Goal: Information Seeking & Learning: Check status

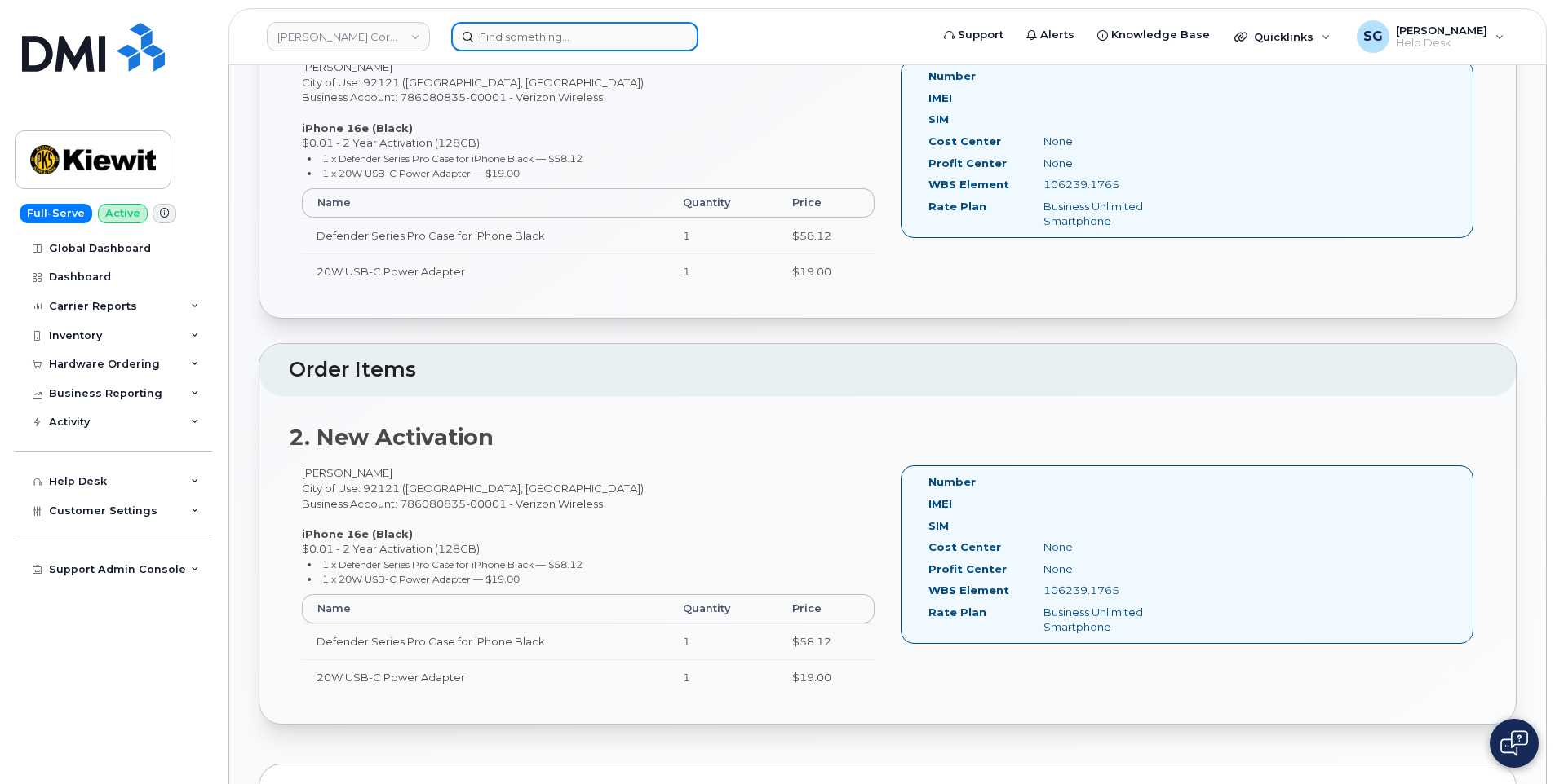
drag, startPoint x: 0, startPoint y: 0, endPoint x: 592, endPoint y: 33, distance: 592.9
click at [596, 33] on input at bounding box center [574, 37] width 247 height 29
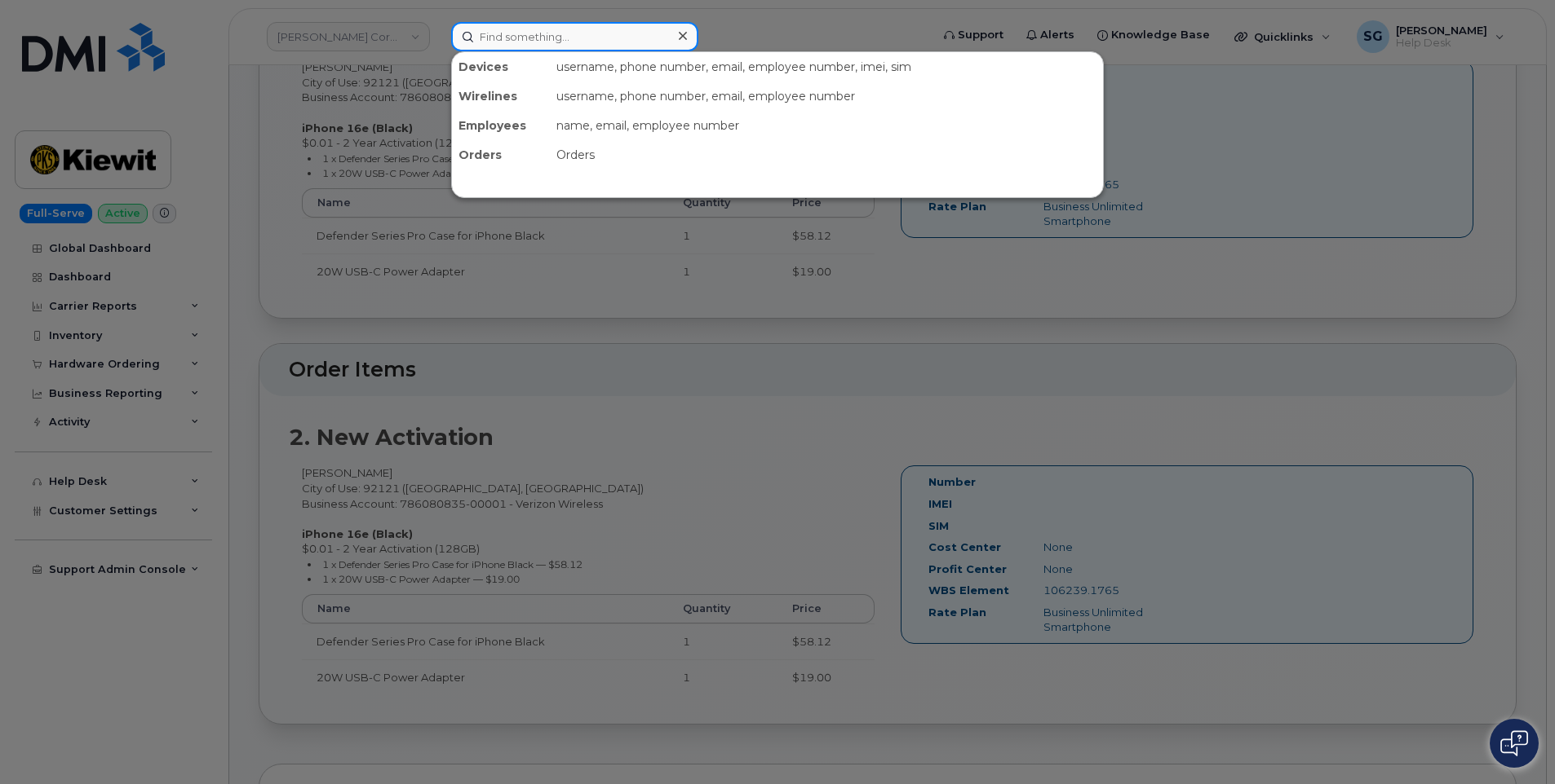
scroll to position [570, 0]
paste input "#296199"
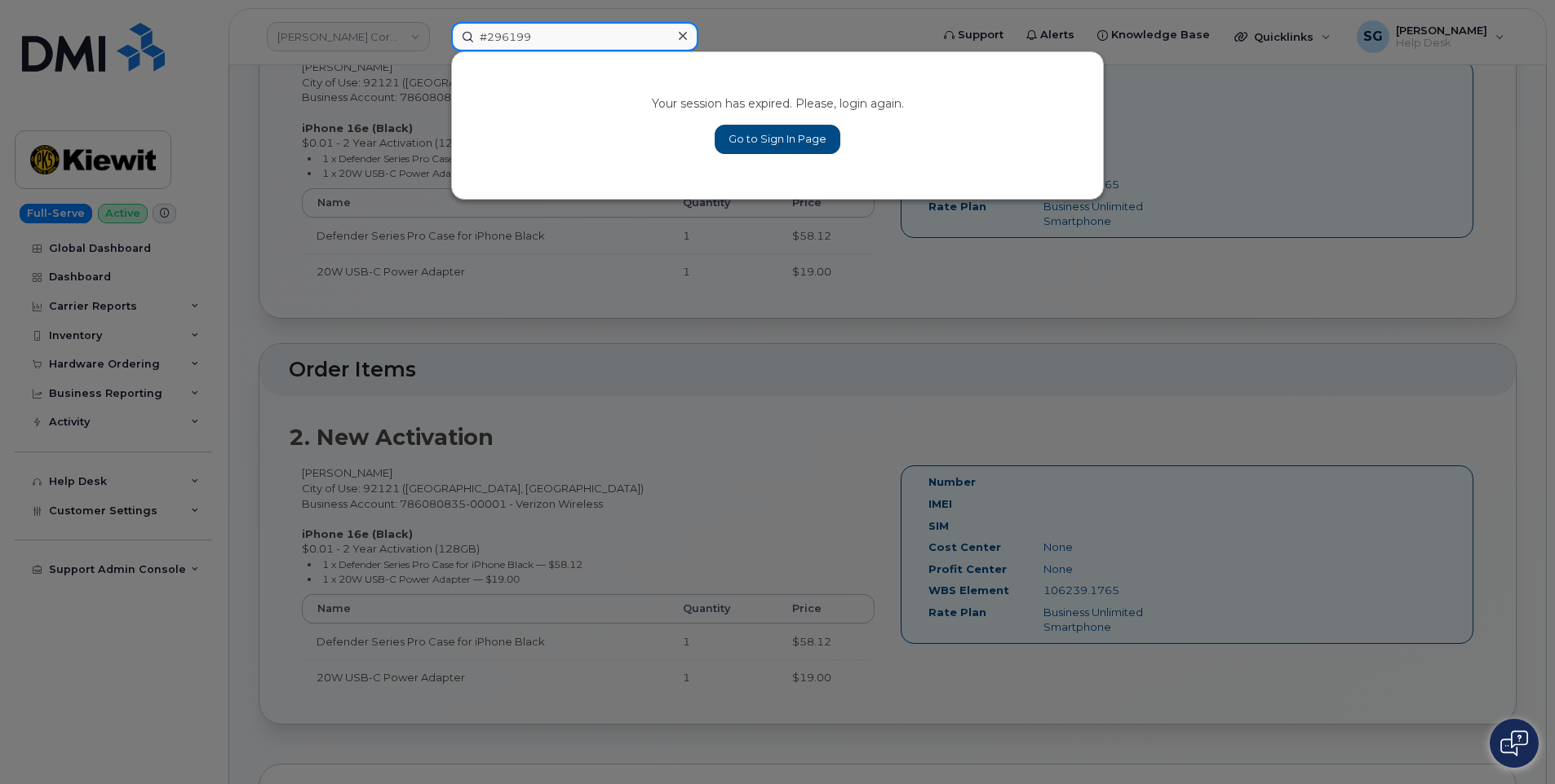
type input "#296199"
click at [729, 146] on link "Go to Sign In Page" at bounding box center [777, 139] width 125 height 29
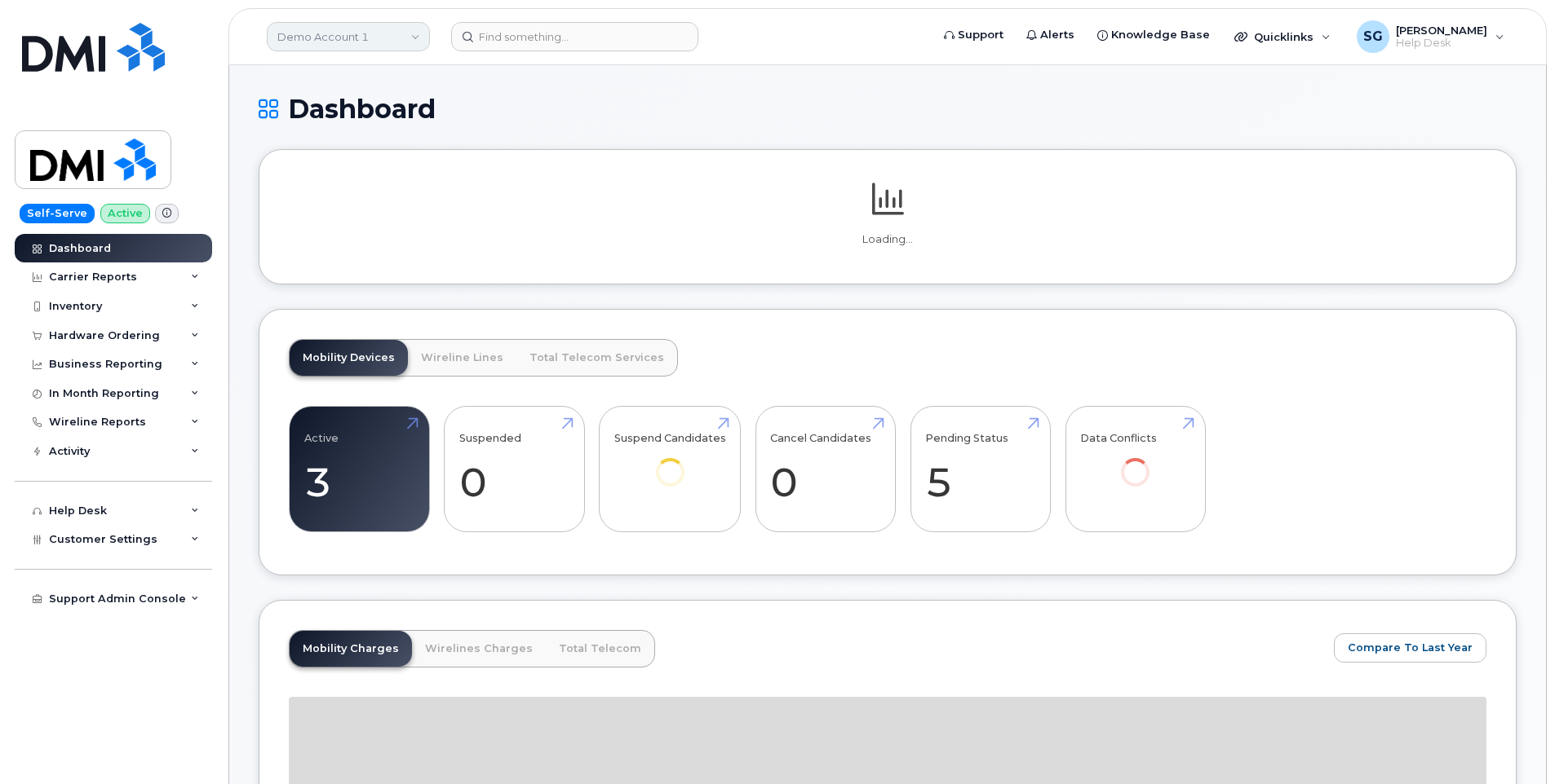
click at [342, 36] on link "Demo Account 1" at bounding box center [348, 37] width 163 height 29
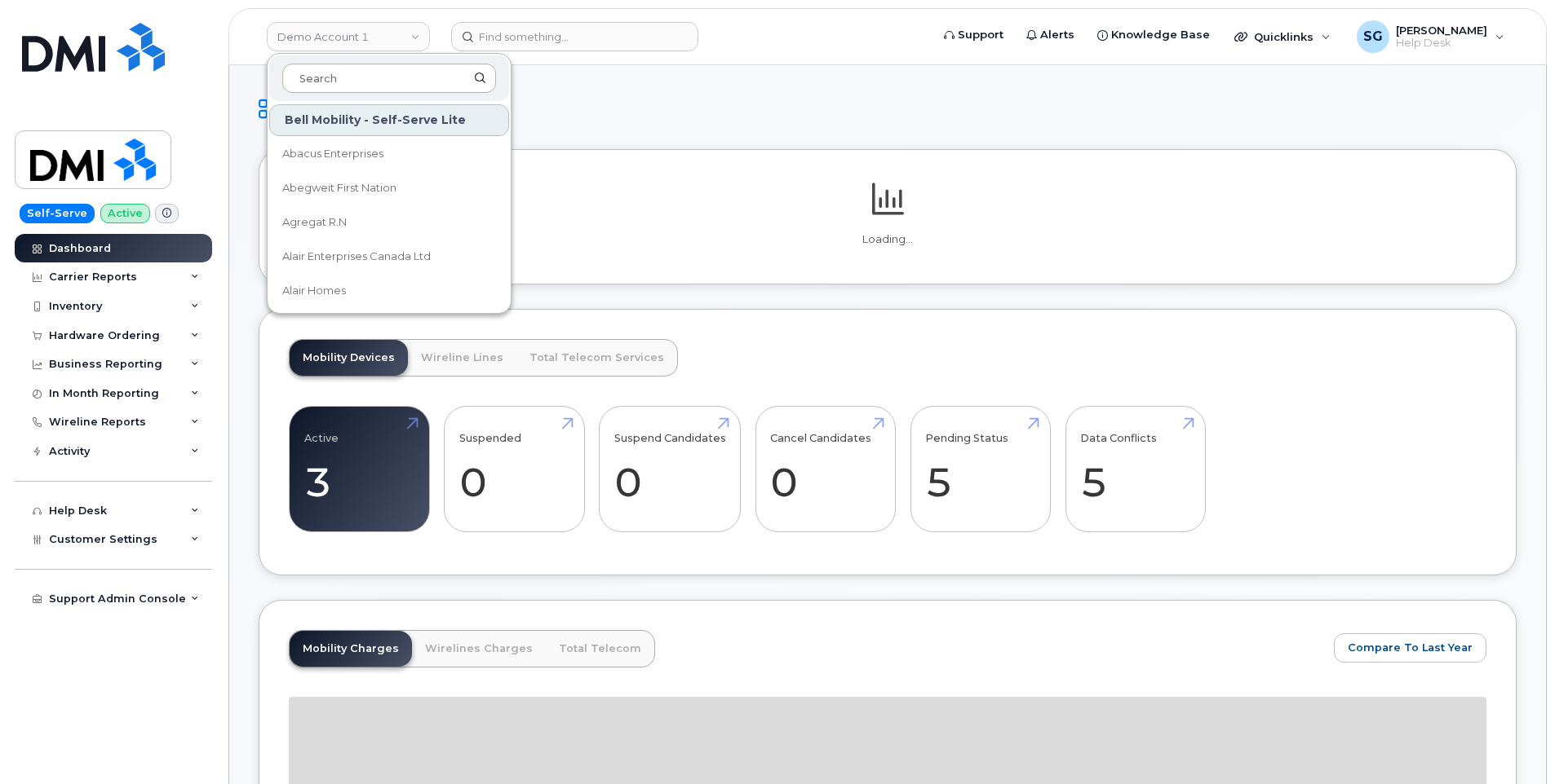
click at [360, 79] on input at bounding box center [389, 78] width 214 height 29
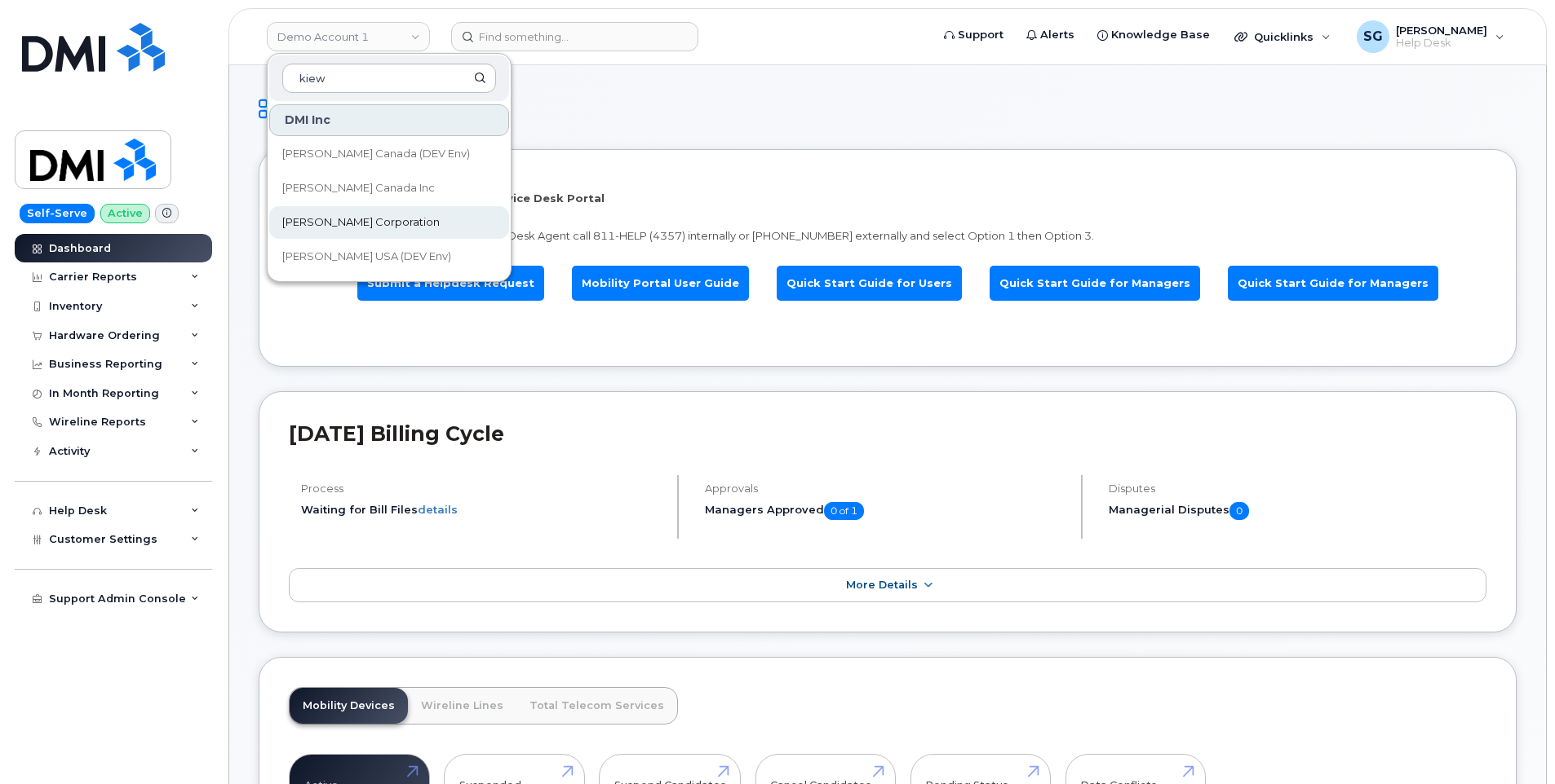
type input "kiew"
click at [369, 217] on span "[PERSON_NAME] Corporation" at bounding box center [361, 222] width 157 height 17
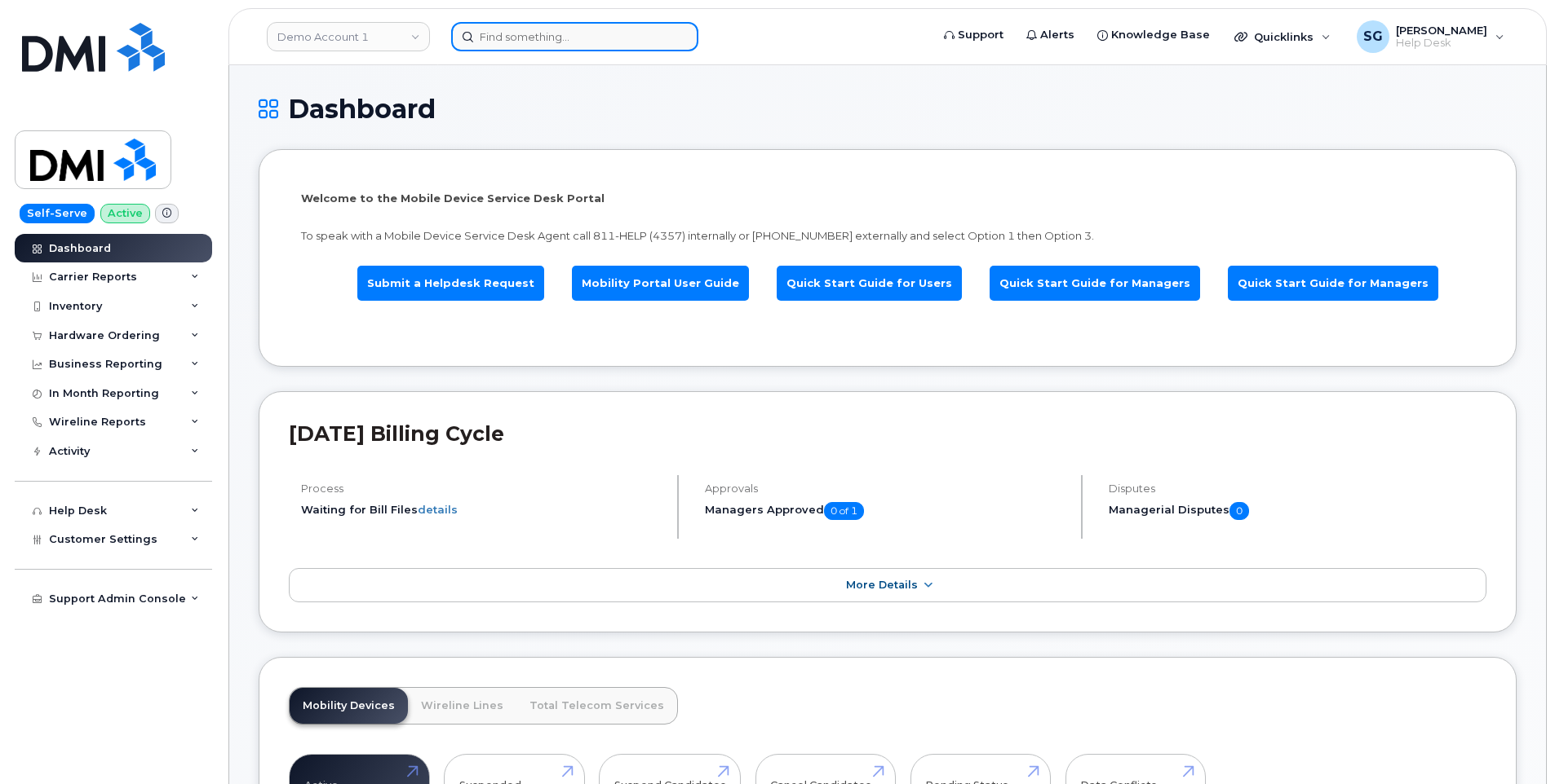
click at [596, 40] on input at bounding box center [574, 37] width 247 height 29
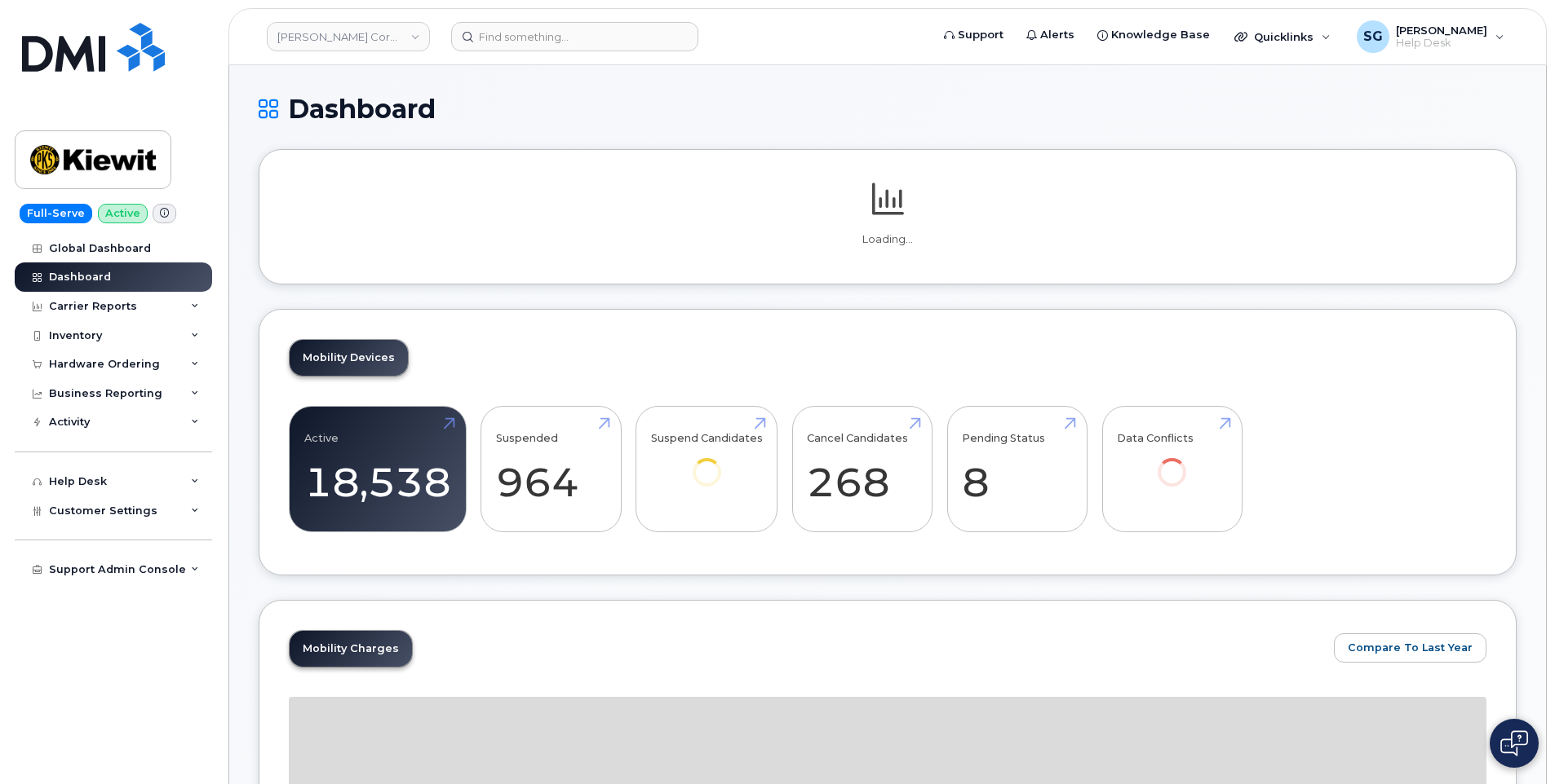
click at [591, 53] on header "Kiewit Corporation Support Alerts Knowledge Base Quicklinks Suspend / Cancel De…" at bounding box center [887, 36] width 1318 height 57
click at [576, 38] on input at bounding box center [574, 37] width 247 height 29
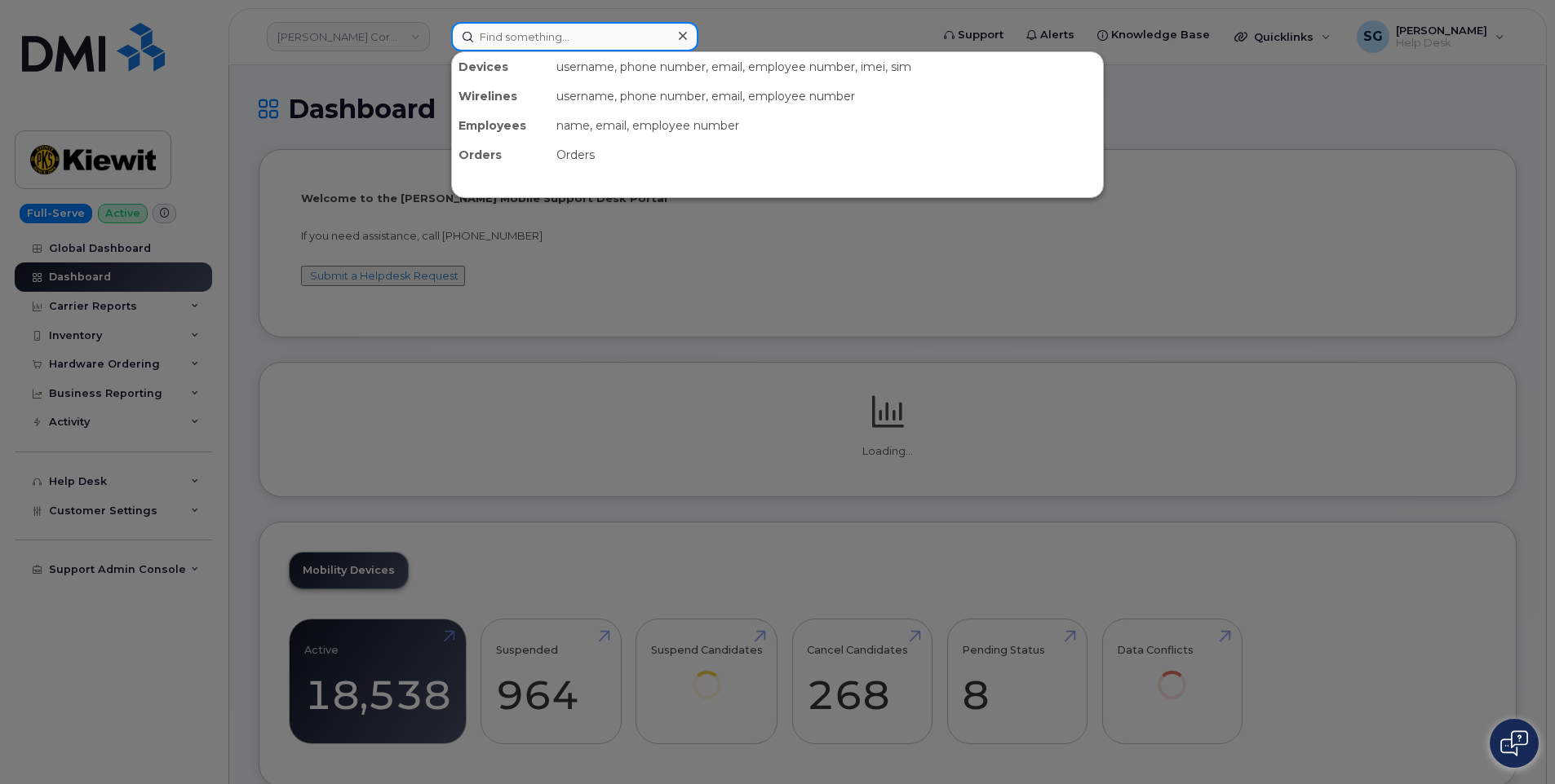
paste input "#296199"
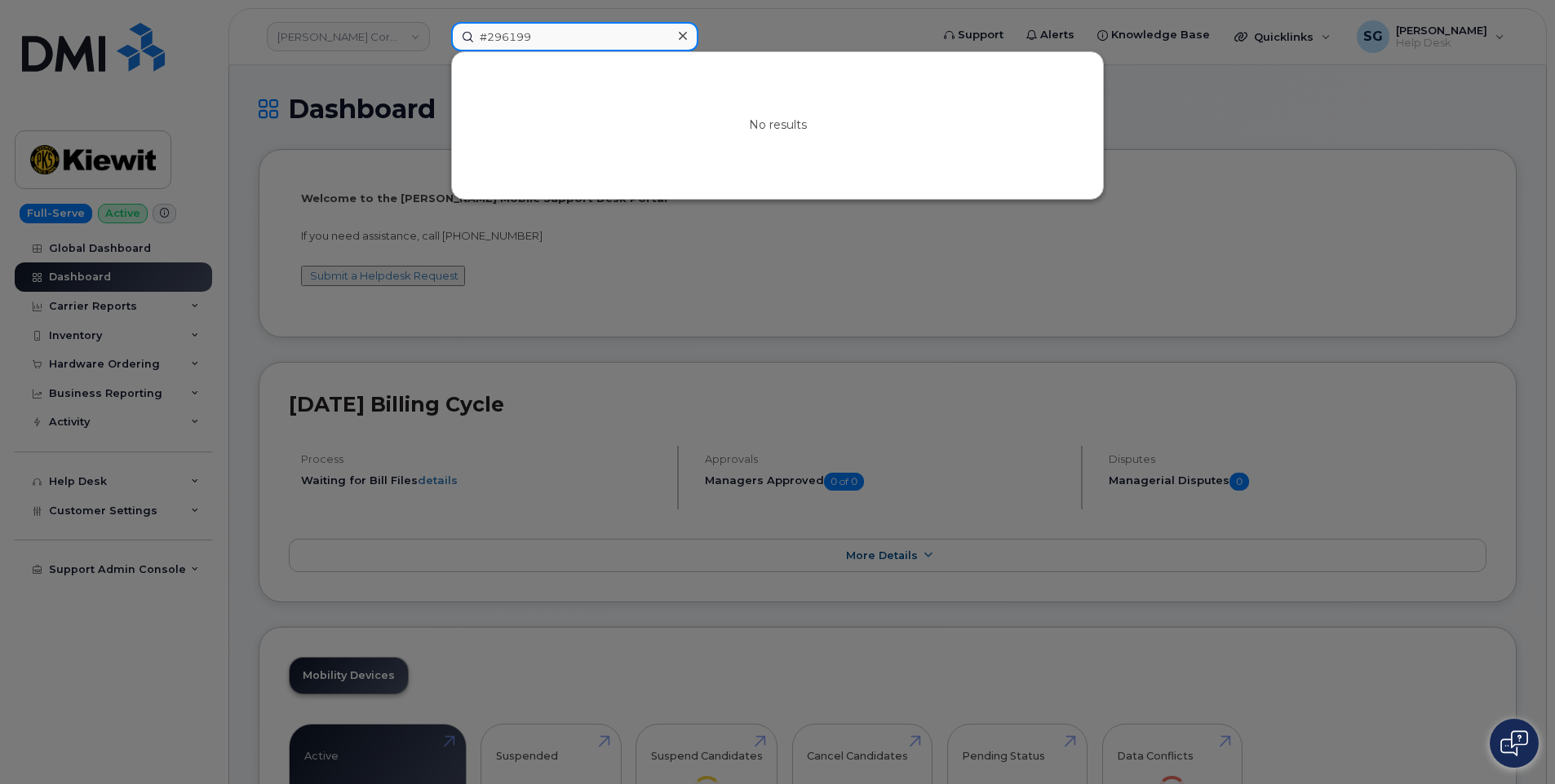
drag, startPoint x: 641, startPoint y: 37, endPoint x: 557, endPoint y: 37, distance: 84.0
click at [641, 37] on input "#296199" at bounding box center [574, 37] width 247 height 29
click at [487, 38] on input "#296199" at bounding box center [574, 37] width 247 height 29
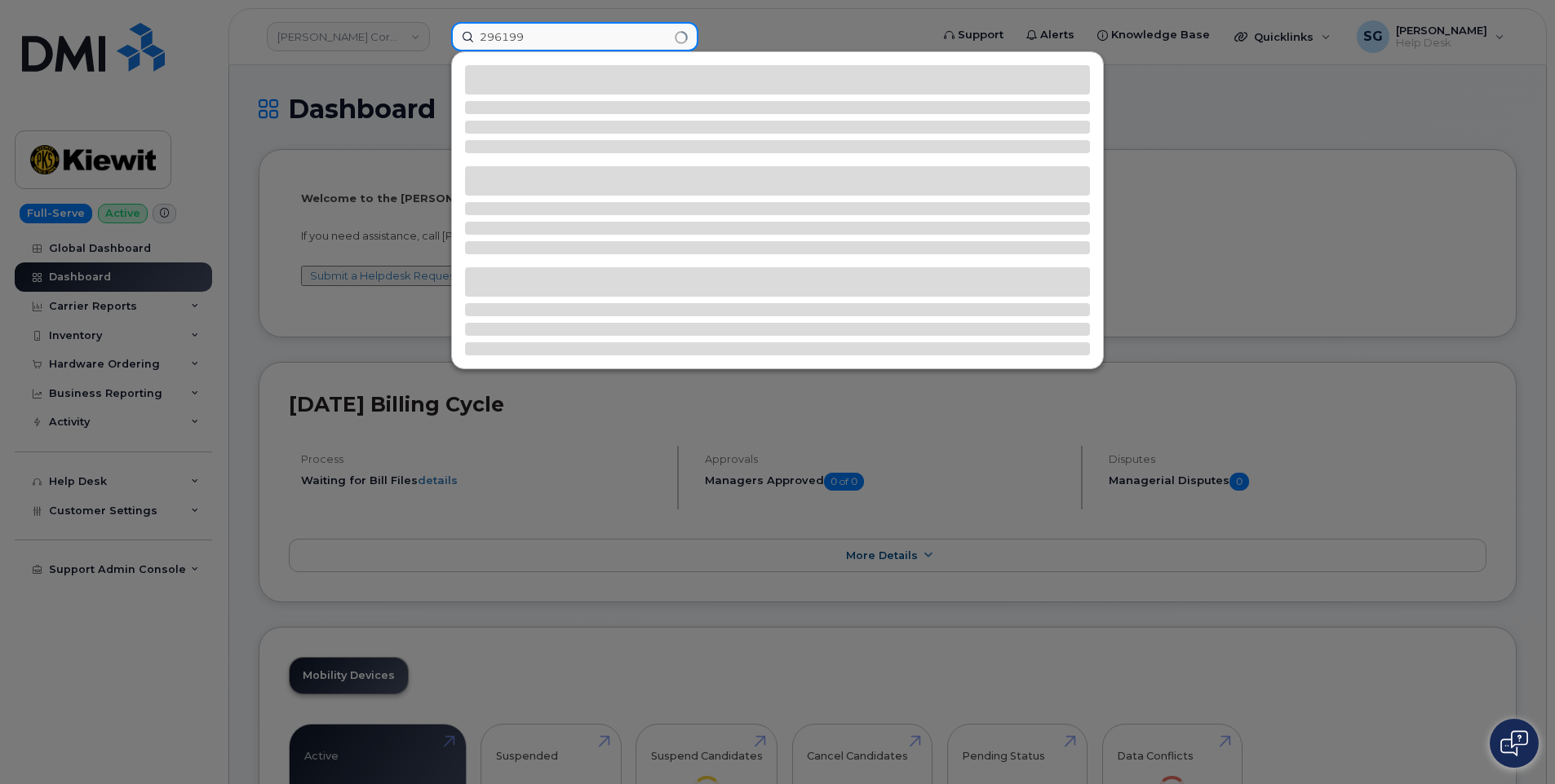
type input "296199"
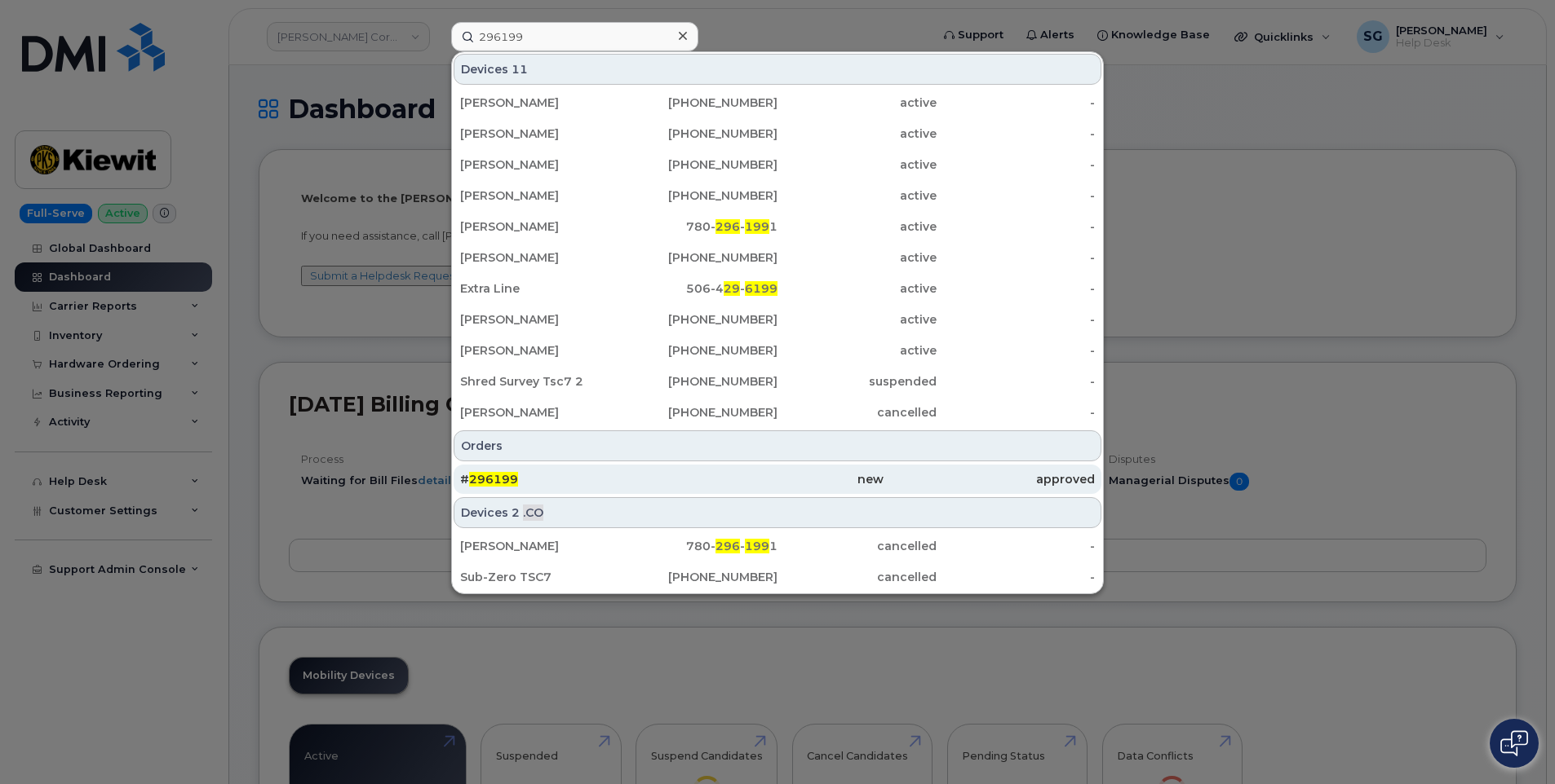
click at [600, 481] on div "# 296199" at bounding box center [565, 479] width 211 height 17
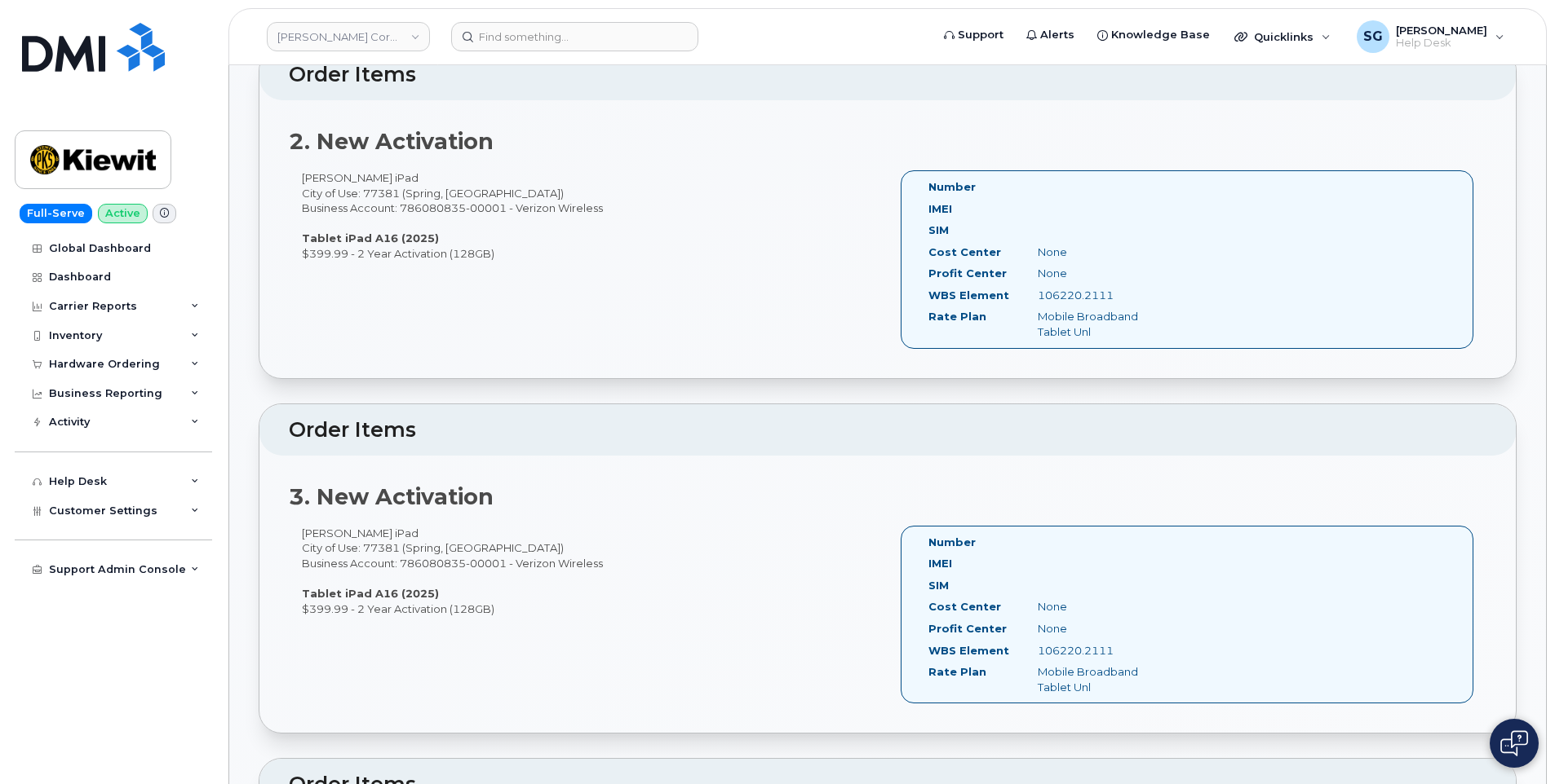
scroll to position [652, 0]
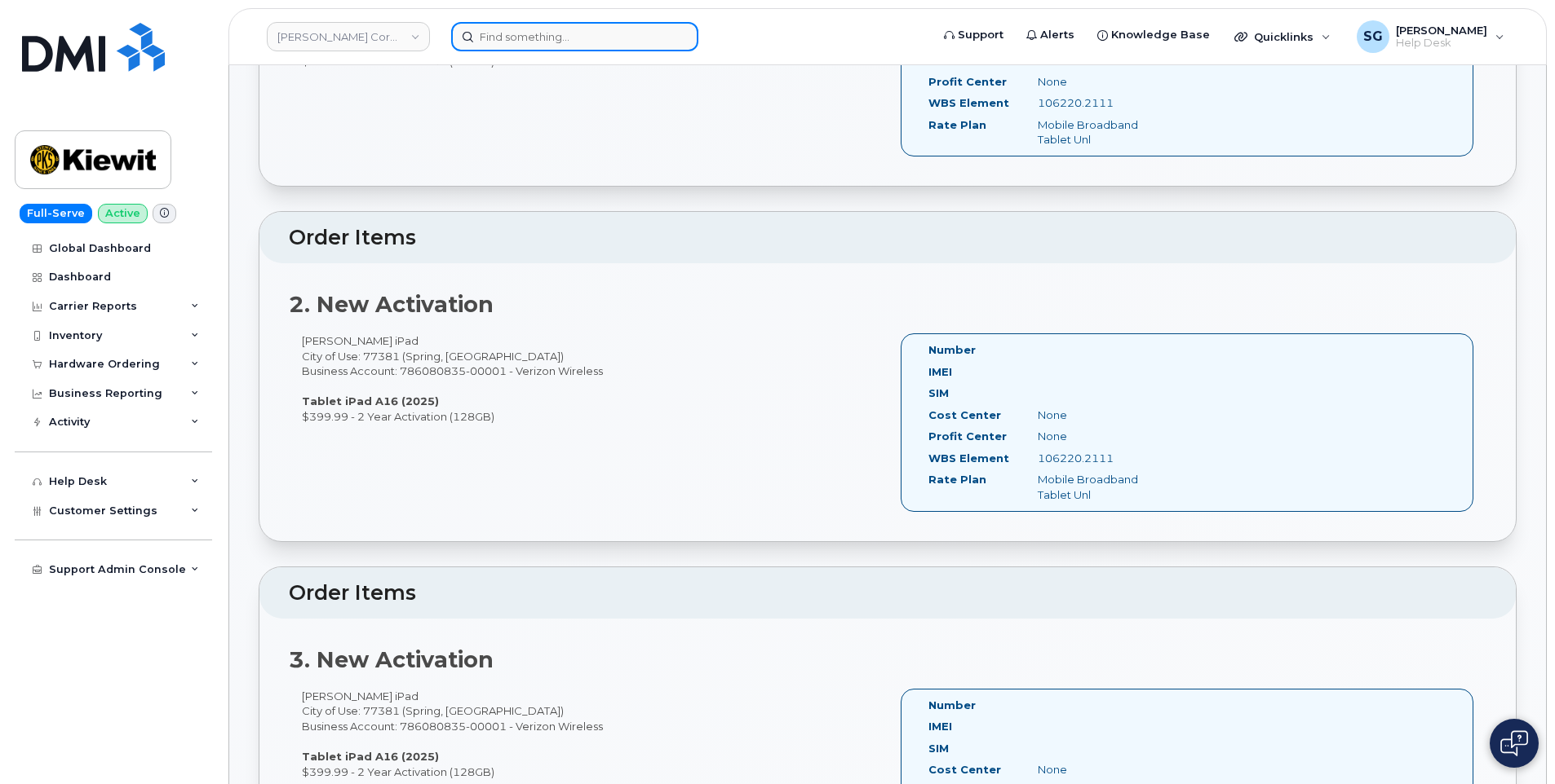
click at [575, 41] on input at bounding box center [574, 37] width 247 height 29
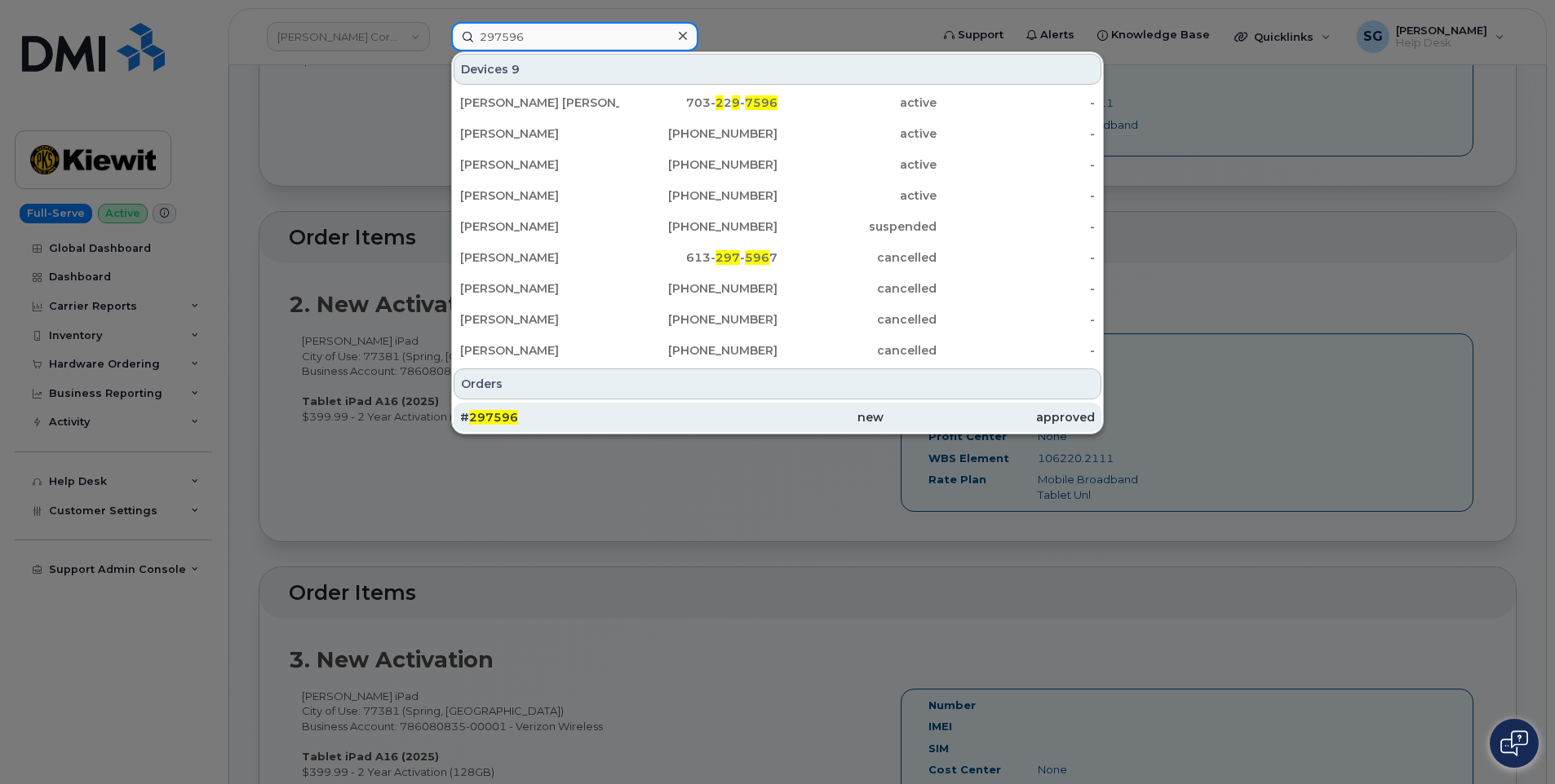
type input "297596"
click at [612, 416] on div "# 297596" at bounding box center [565, 417] width 211 height 17
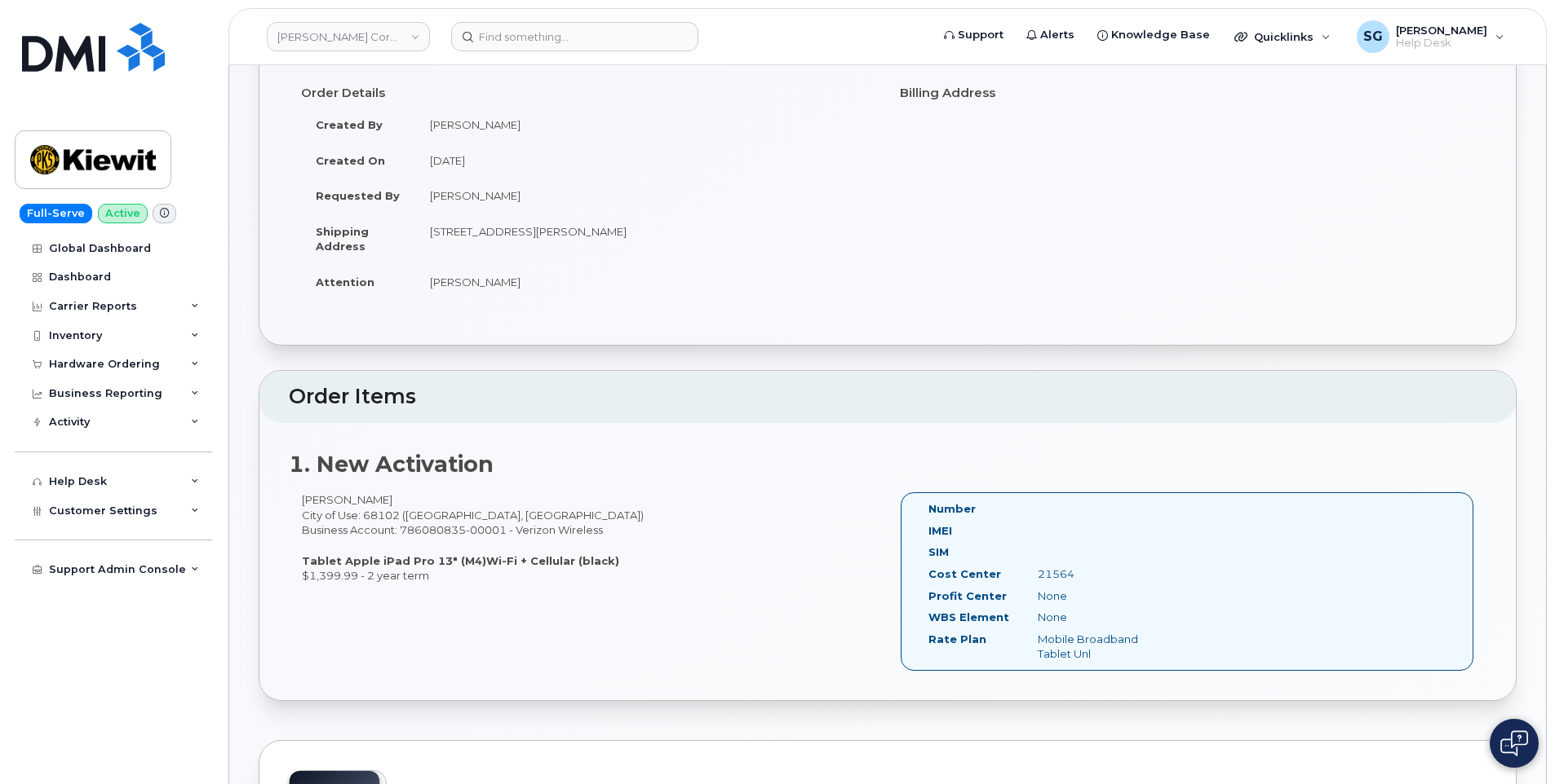
scroll to position [163, 0]
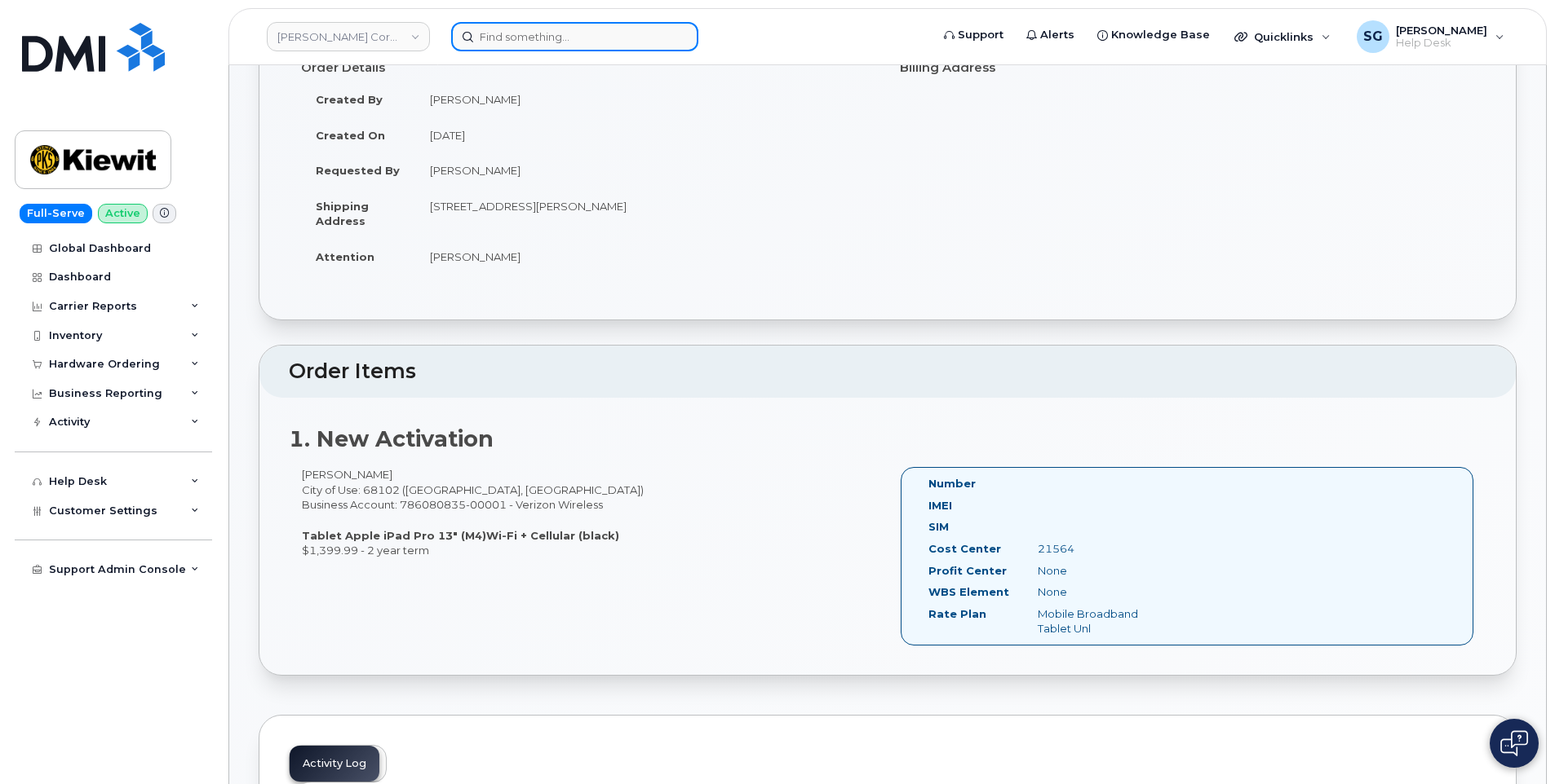
click at [525, 49] on input at bounding box center [574, 37] width 247 height 29
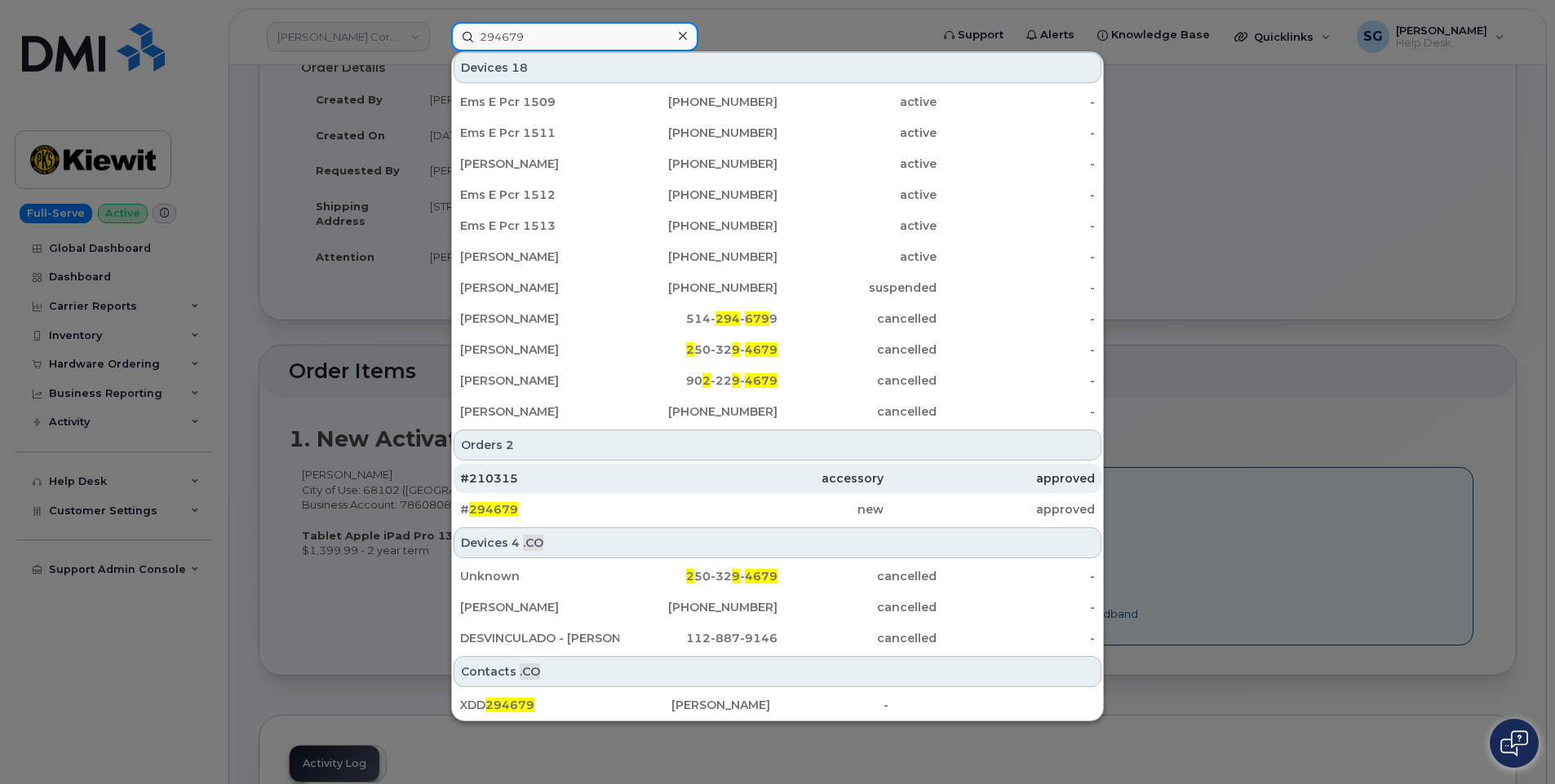
scroll to position [219, 0]
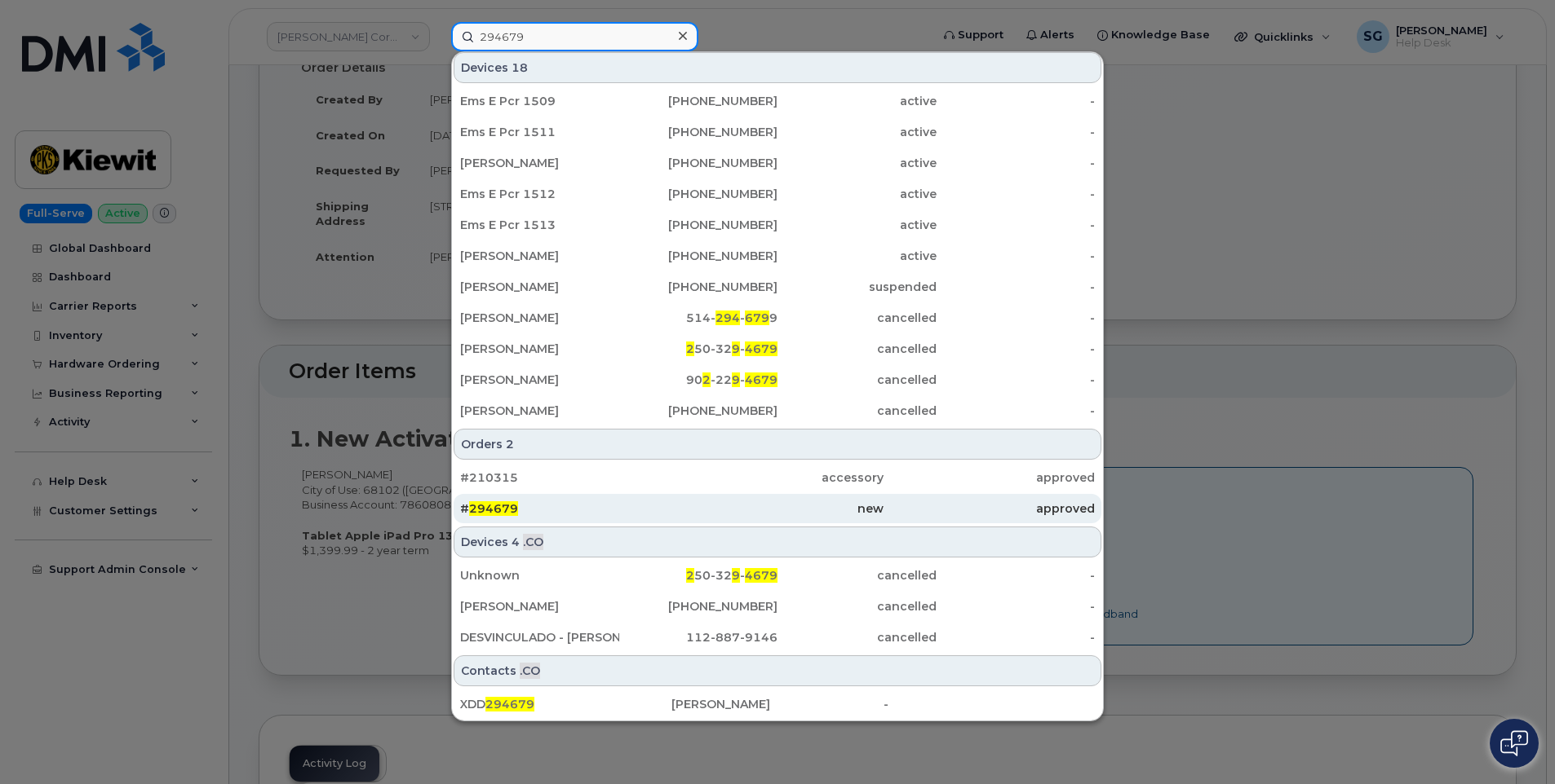
type input "294679"
click at [733, 515] on div "new" at bounding box center [777, 508] width 211 height 17
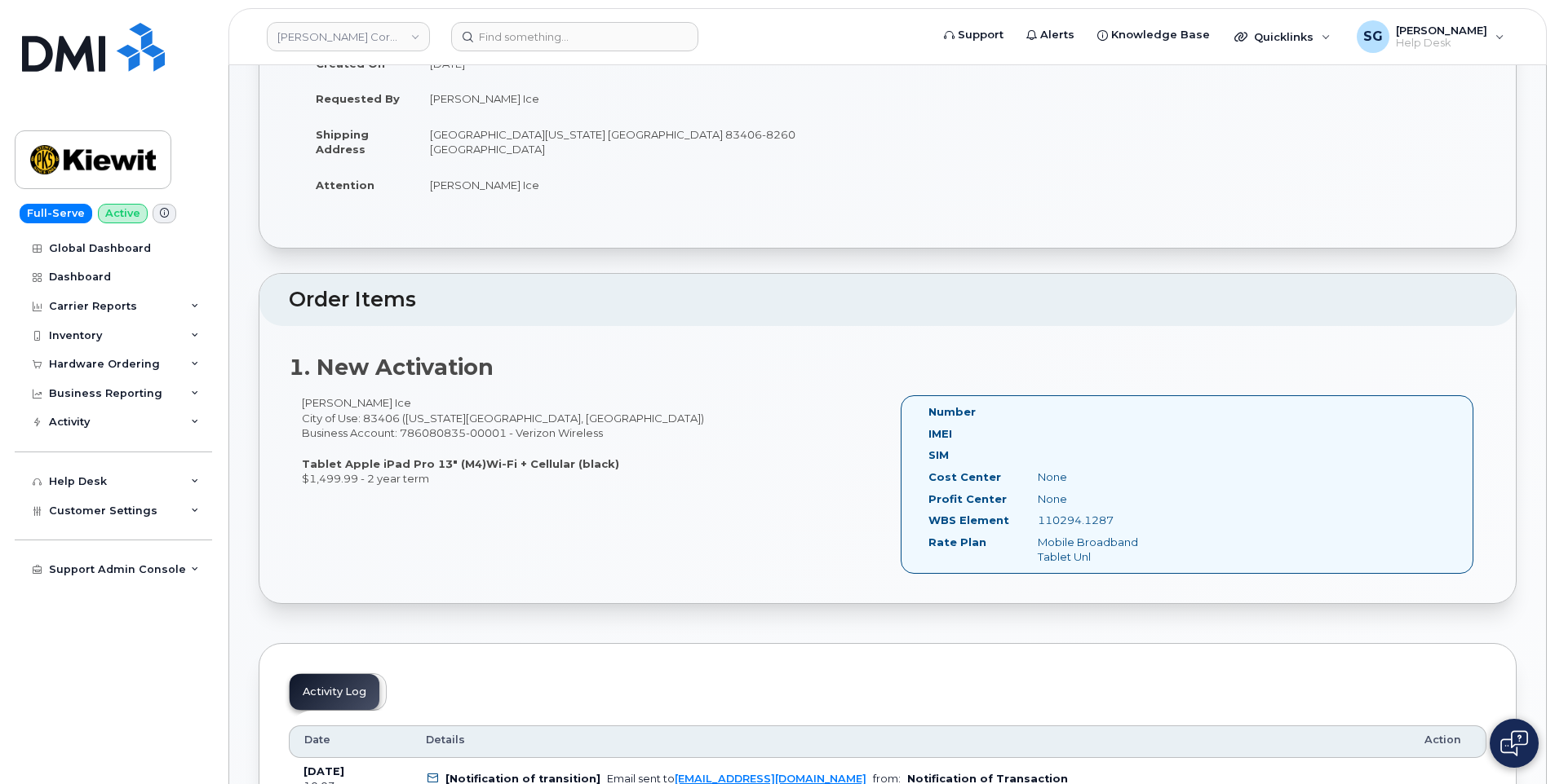
scroll to position [245, 0]
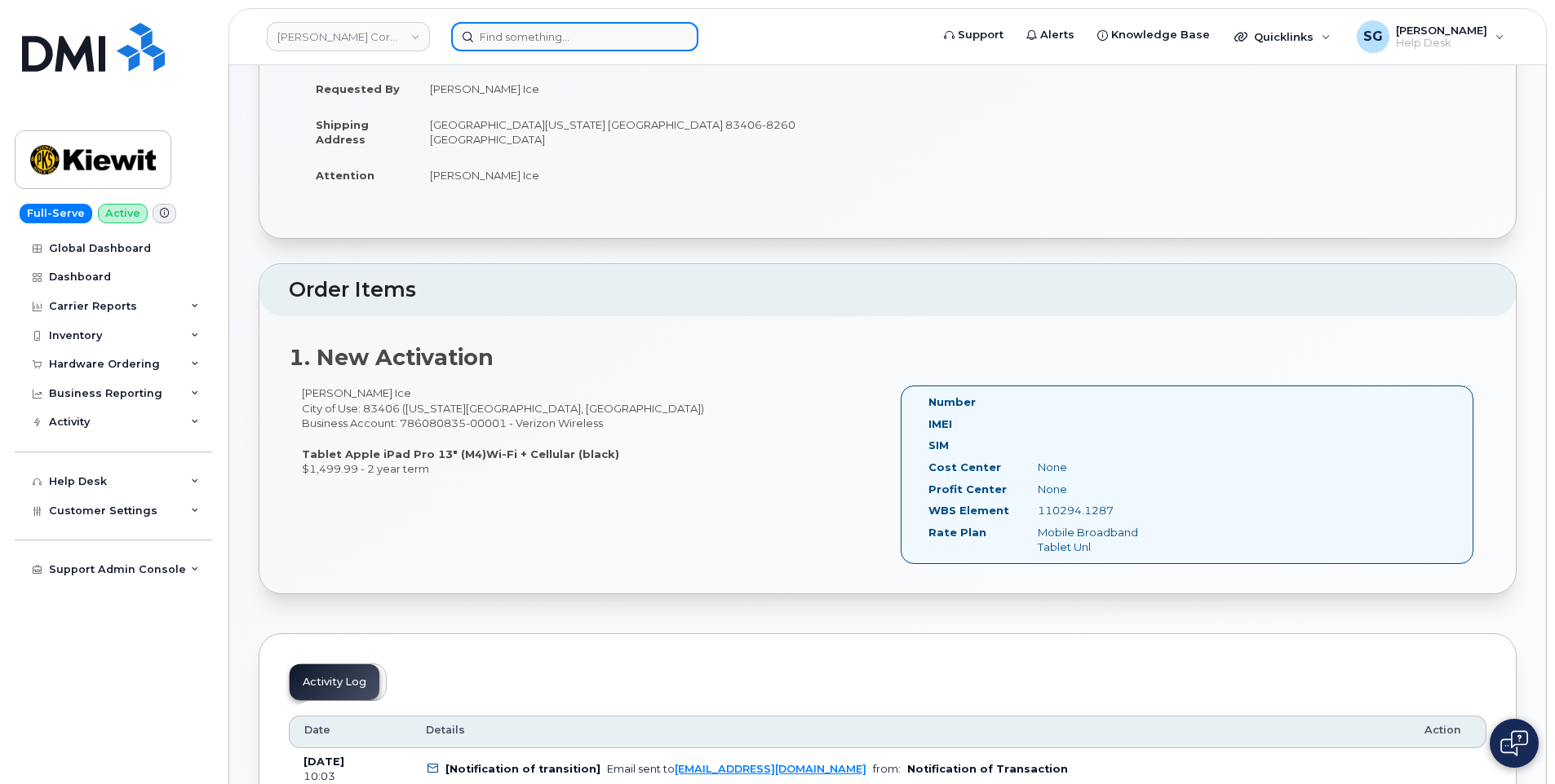
click at [597, 48] on input at bounding box center [574, 37] width 247 height 29
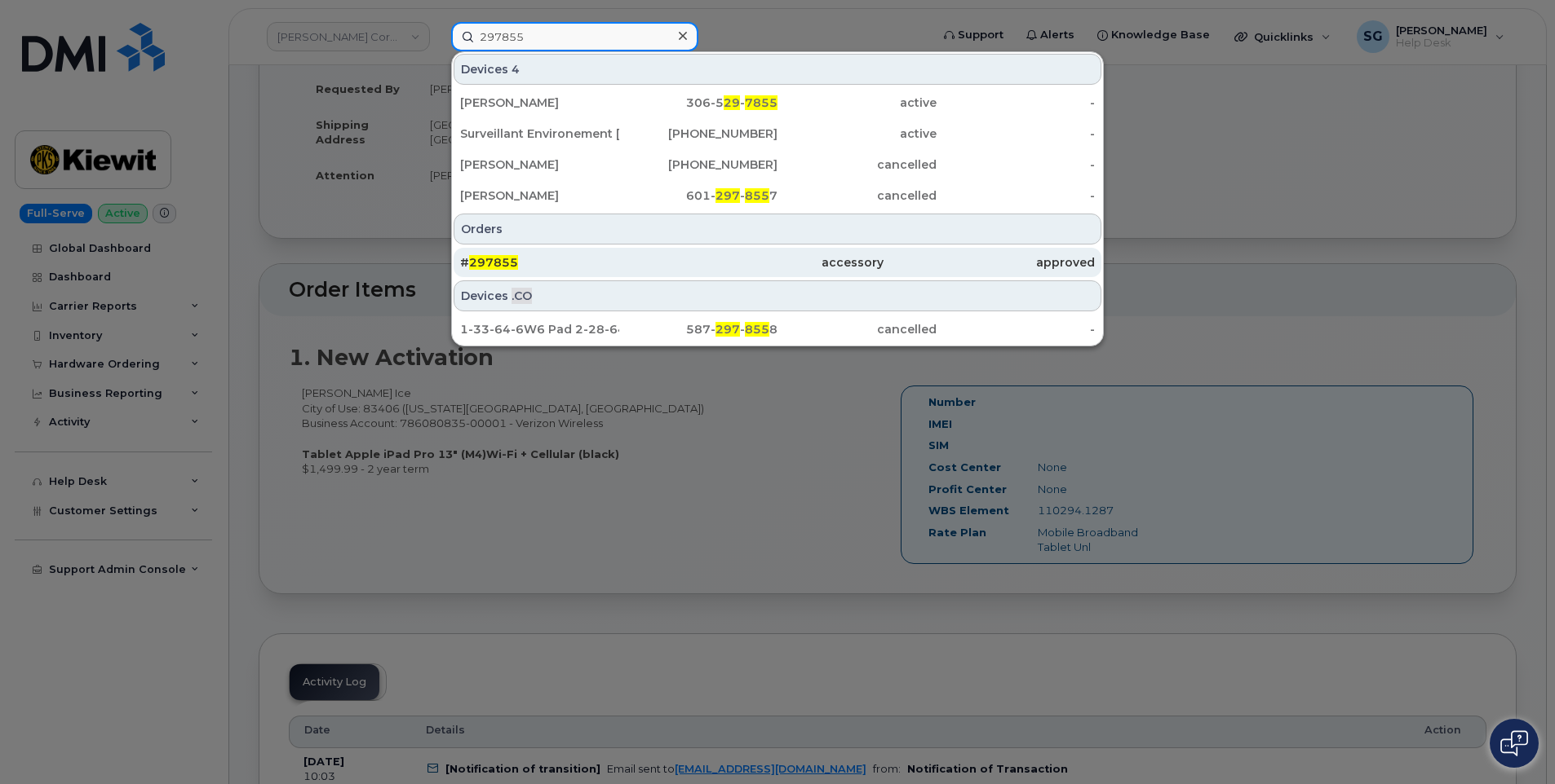
type input "297855"
click at [752, 264] on div "accessory" at bounding box center [777, 262] width 211 height 17
click at [662, 264] on div "# 297855" at bounding box center [565, 262] width 211 height 17
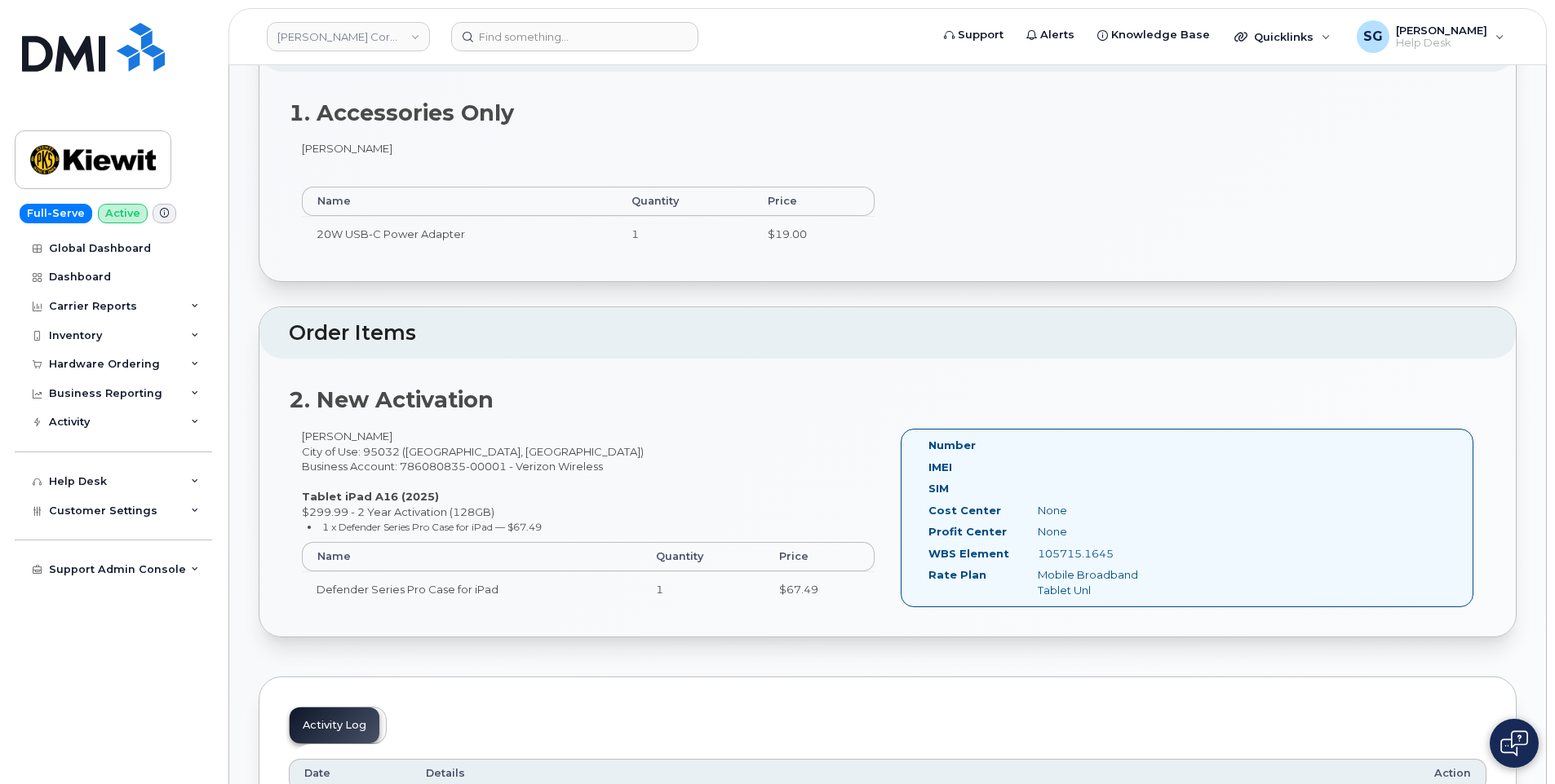
scroll to position [570, 0]
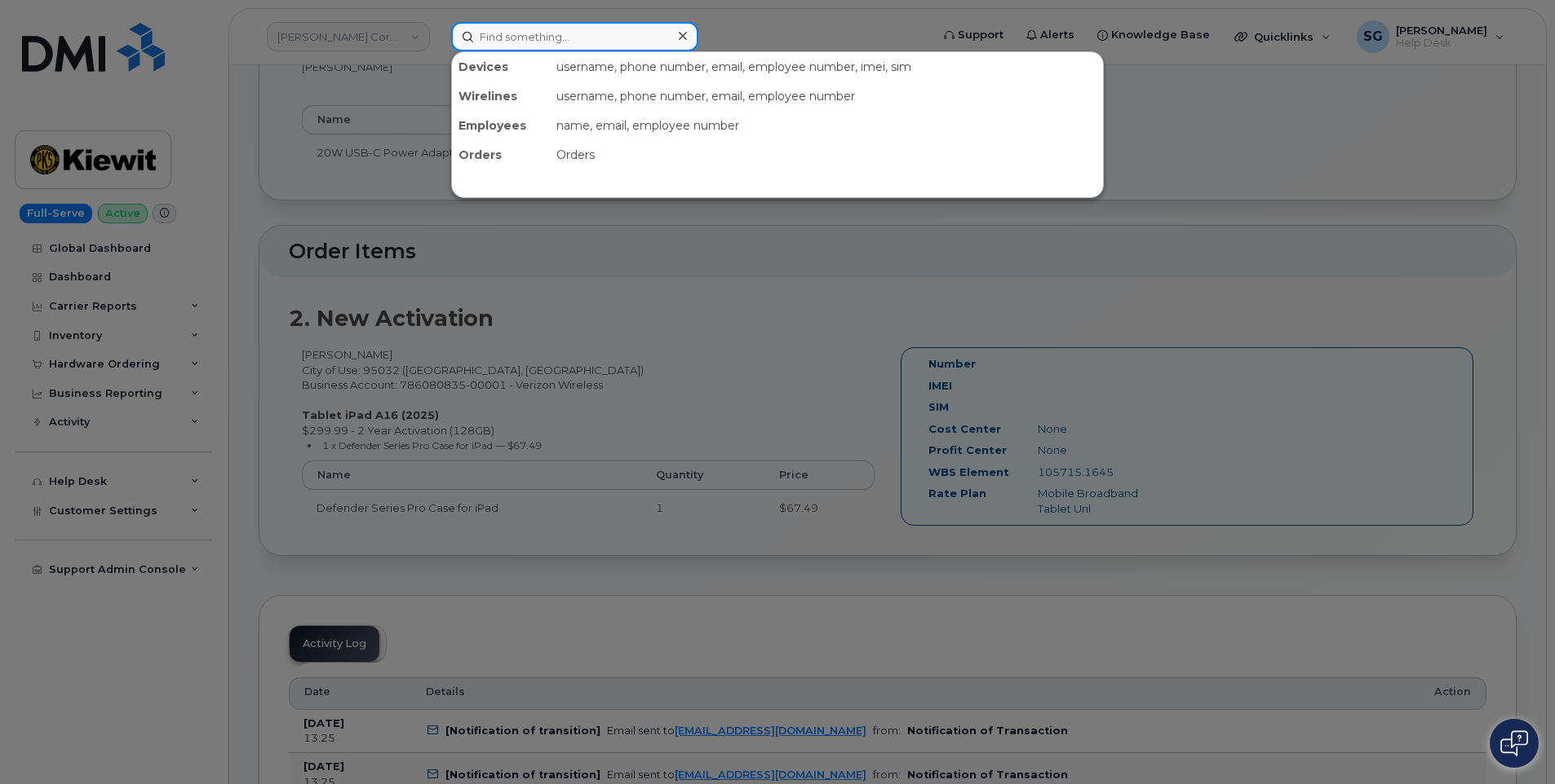
click at [529, 33] on input at bounding box center [574, 37] width 247 height 29
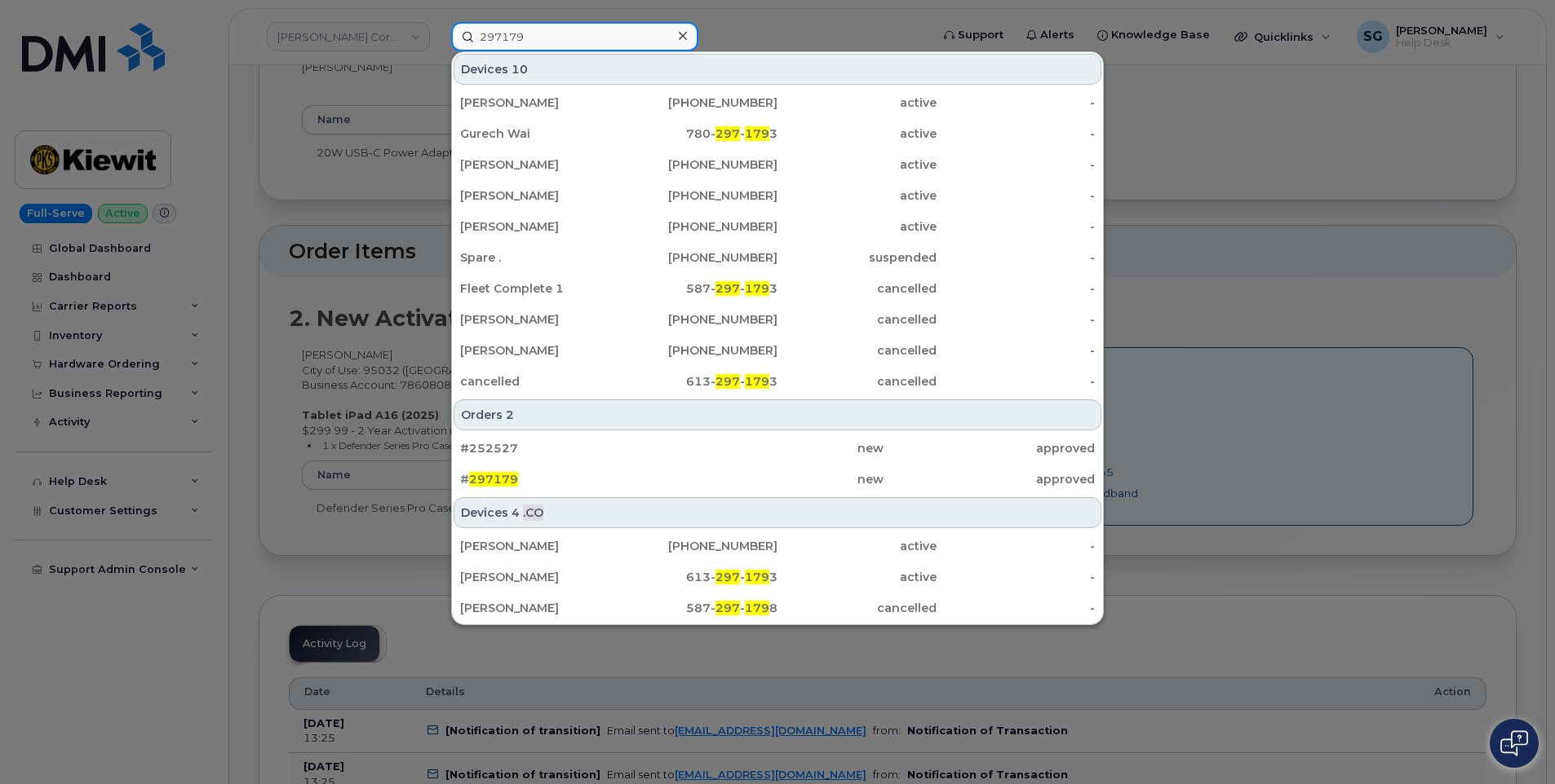
type input "297179"
click at [743, 494] on div "#252527 new approved # 297179 new approved" at bounding box center [778, 463] width 651 height 63
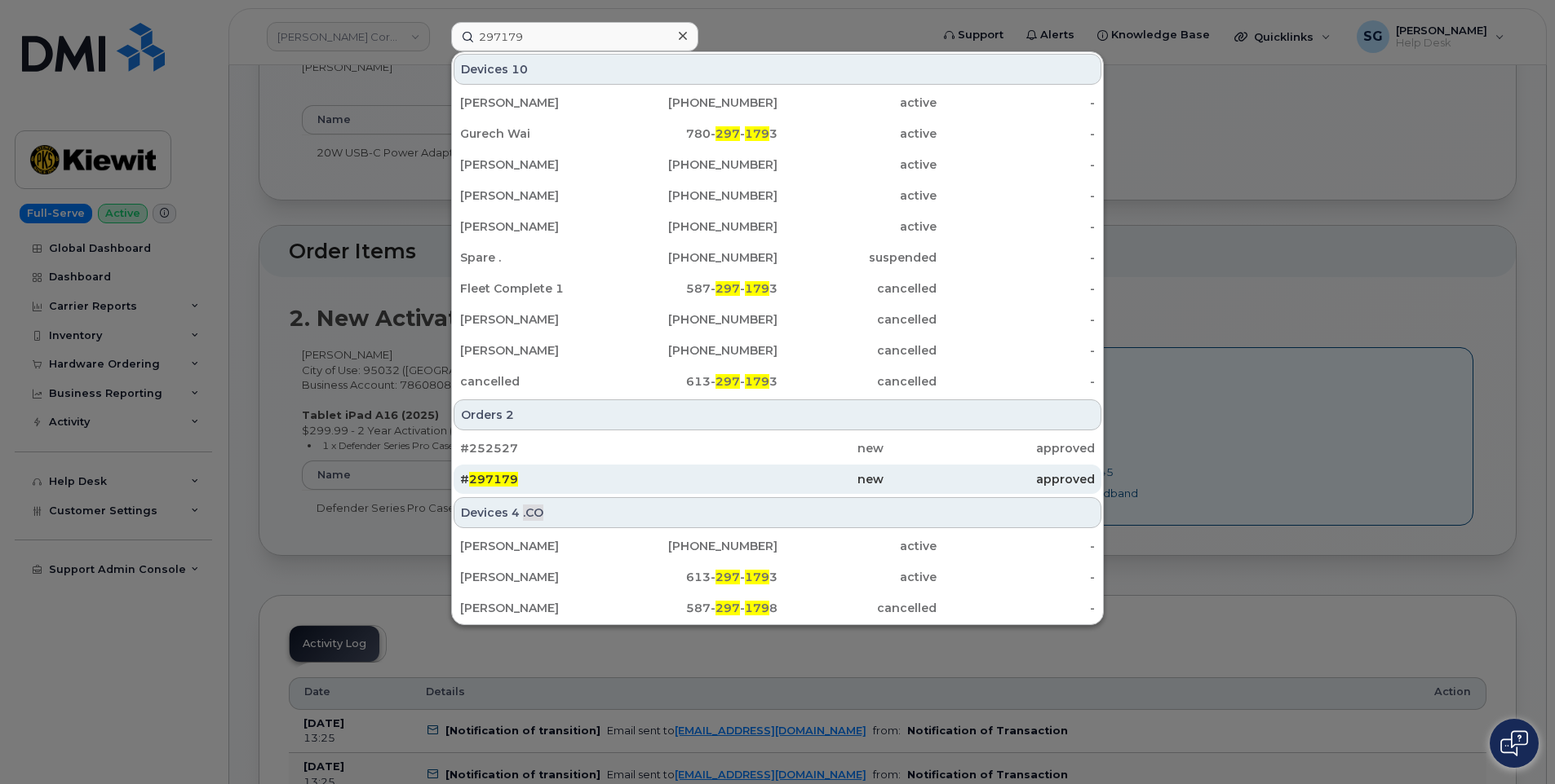
click at [738, 484] on div "new" at bounding box center [777, 479] width 211 height 17
click at [883, 489] on div "new" at bounding box center [988, 479] width 211 height 29
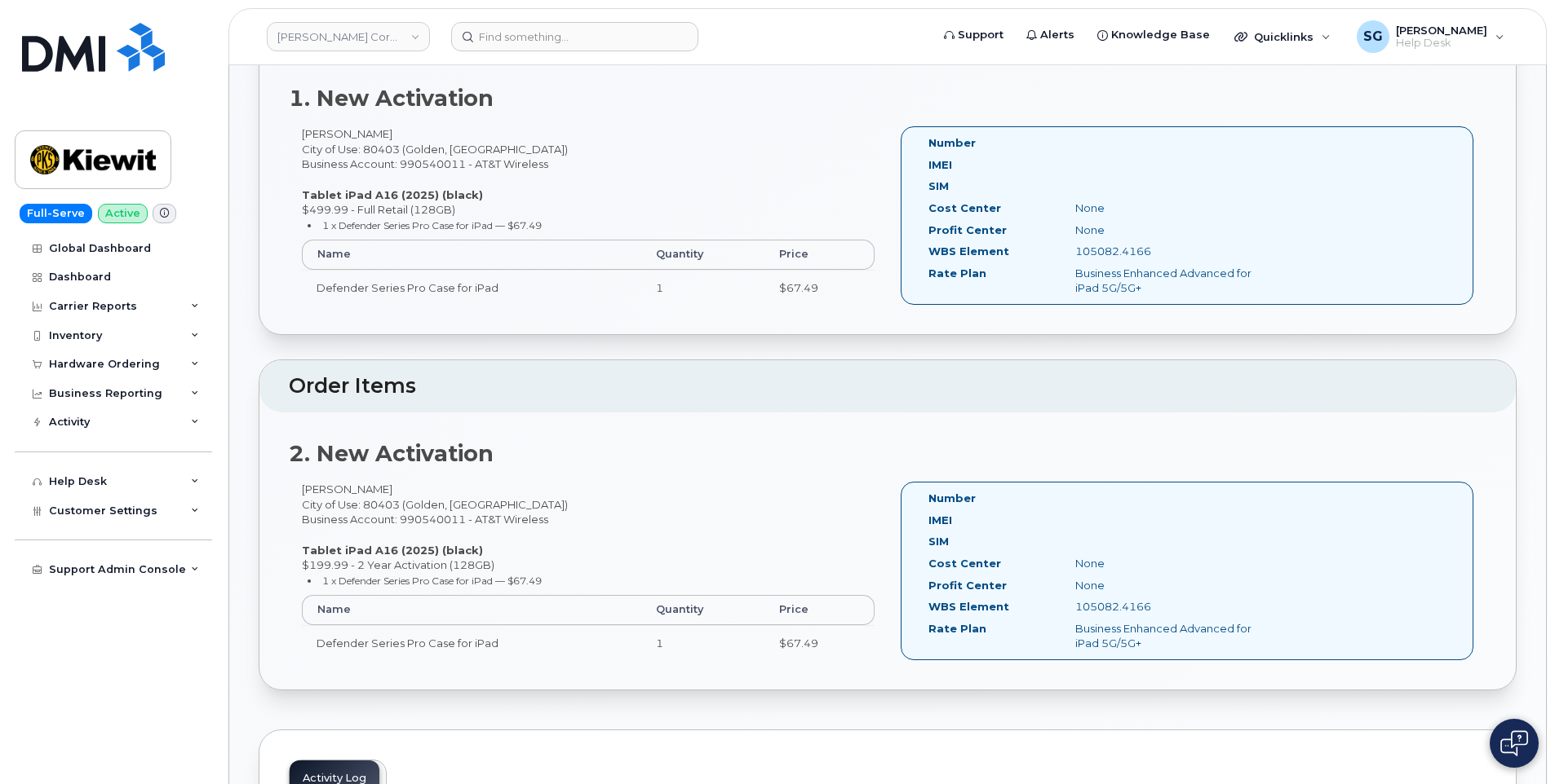
scroll to position [408, 0]
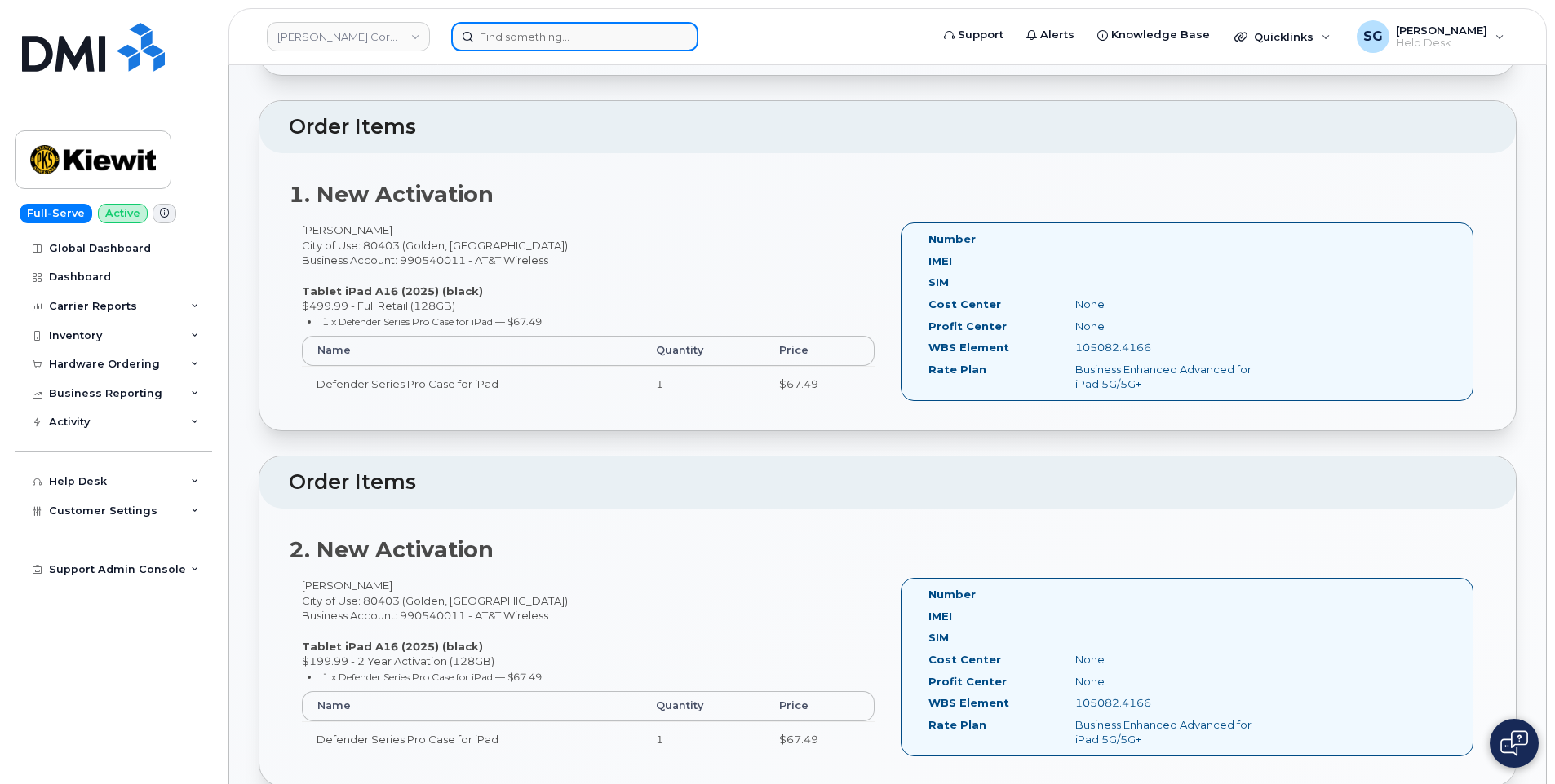
click at [518, 42] on input at bounding box center [574, 37] width 247 height 29
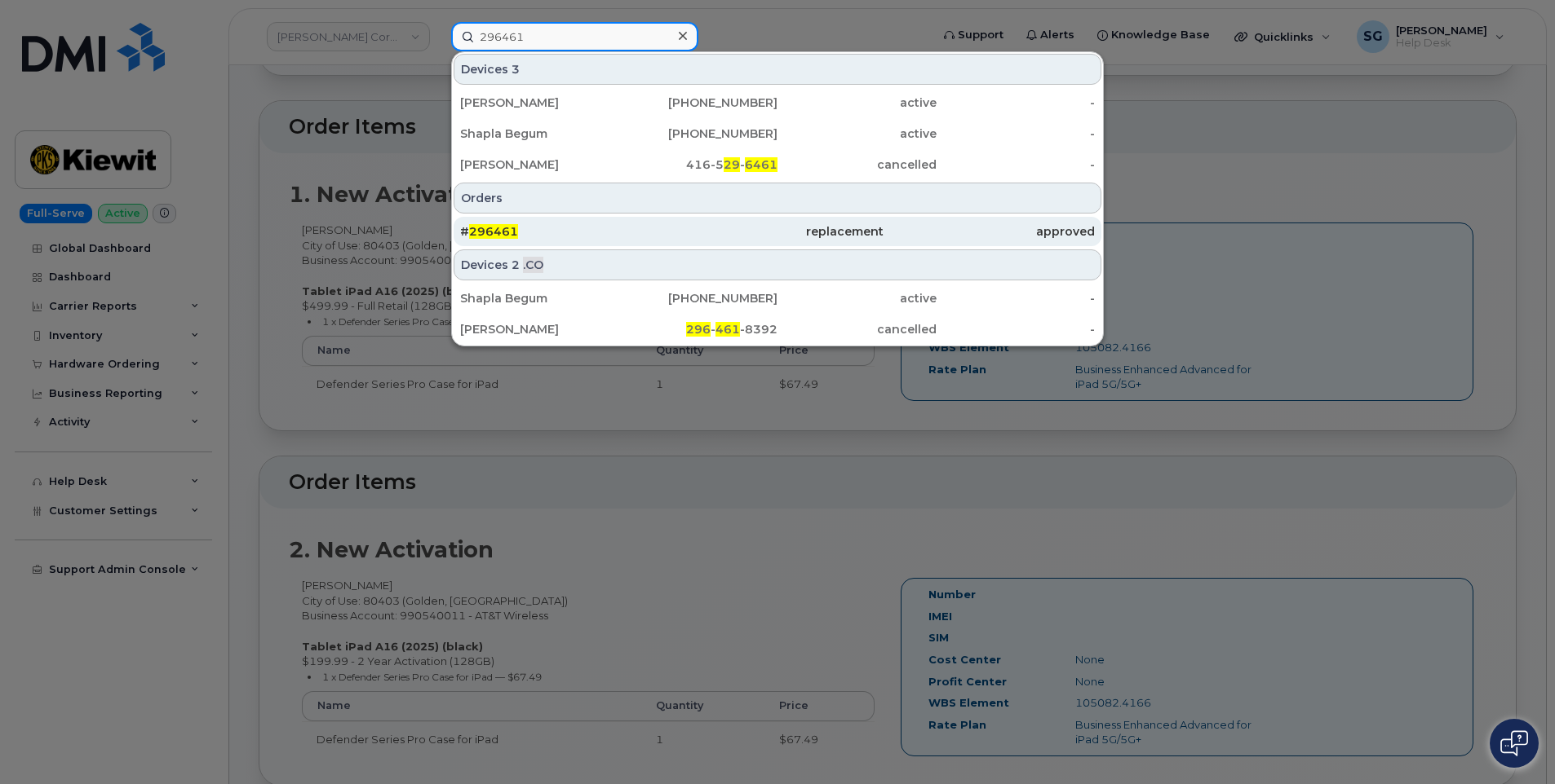
type input "296461"
click at [672, 223] on div "# 296461" at bounding box center [777, 231] width 211 height 29
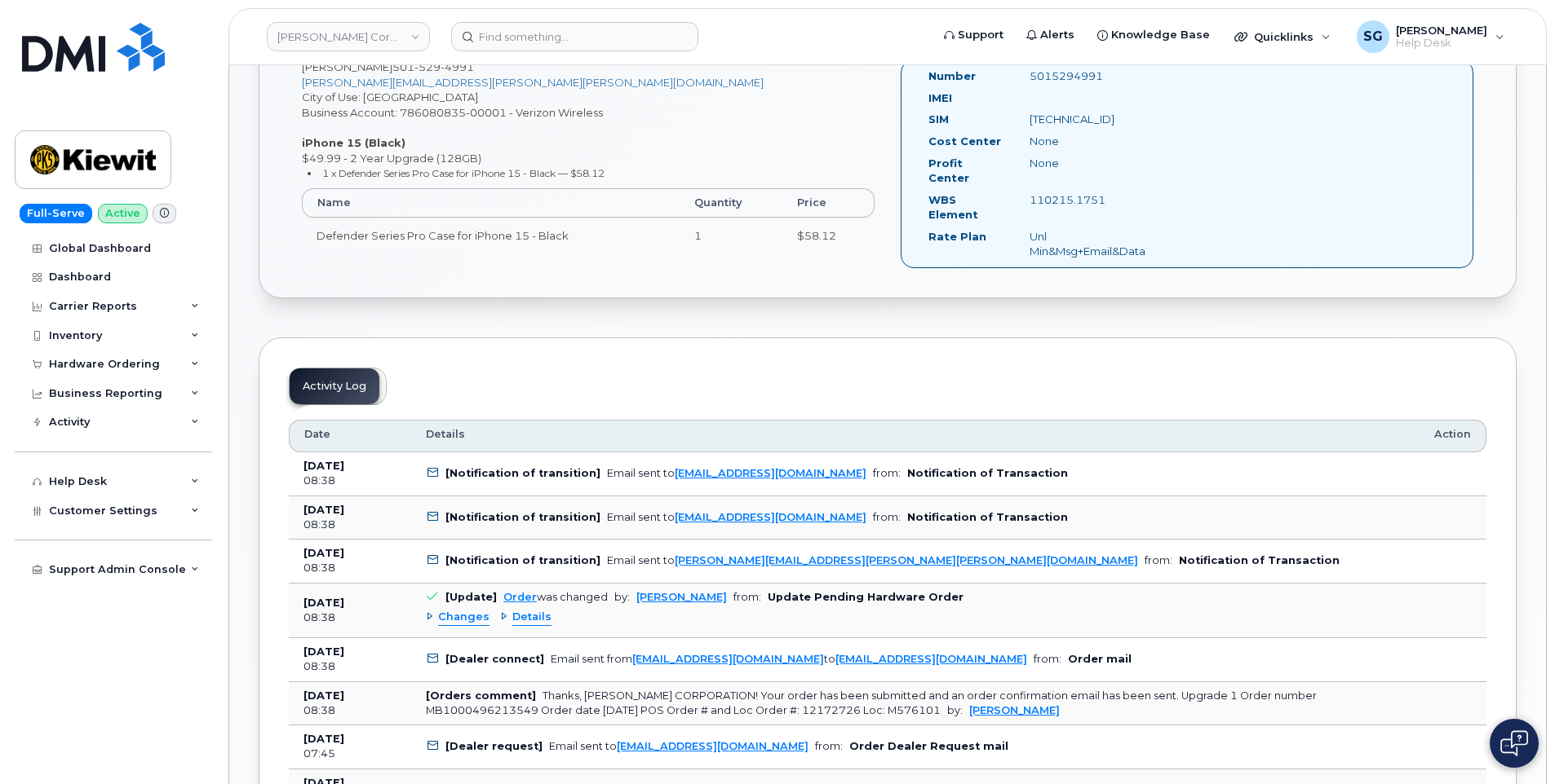
scroll to position [408, 0]
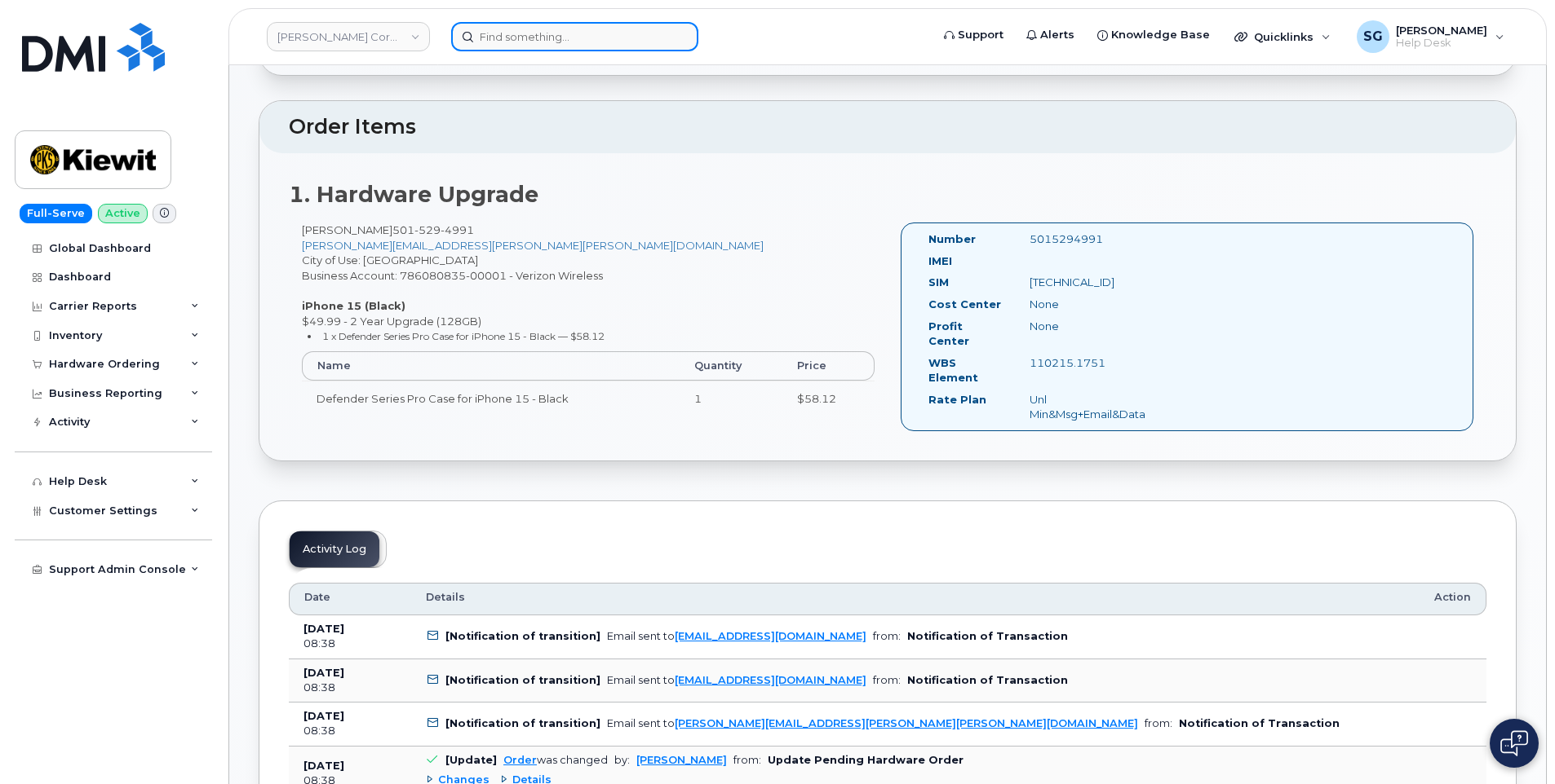
click at [516, 38] on input at bounding box center [574, 37] width 247 height 29
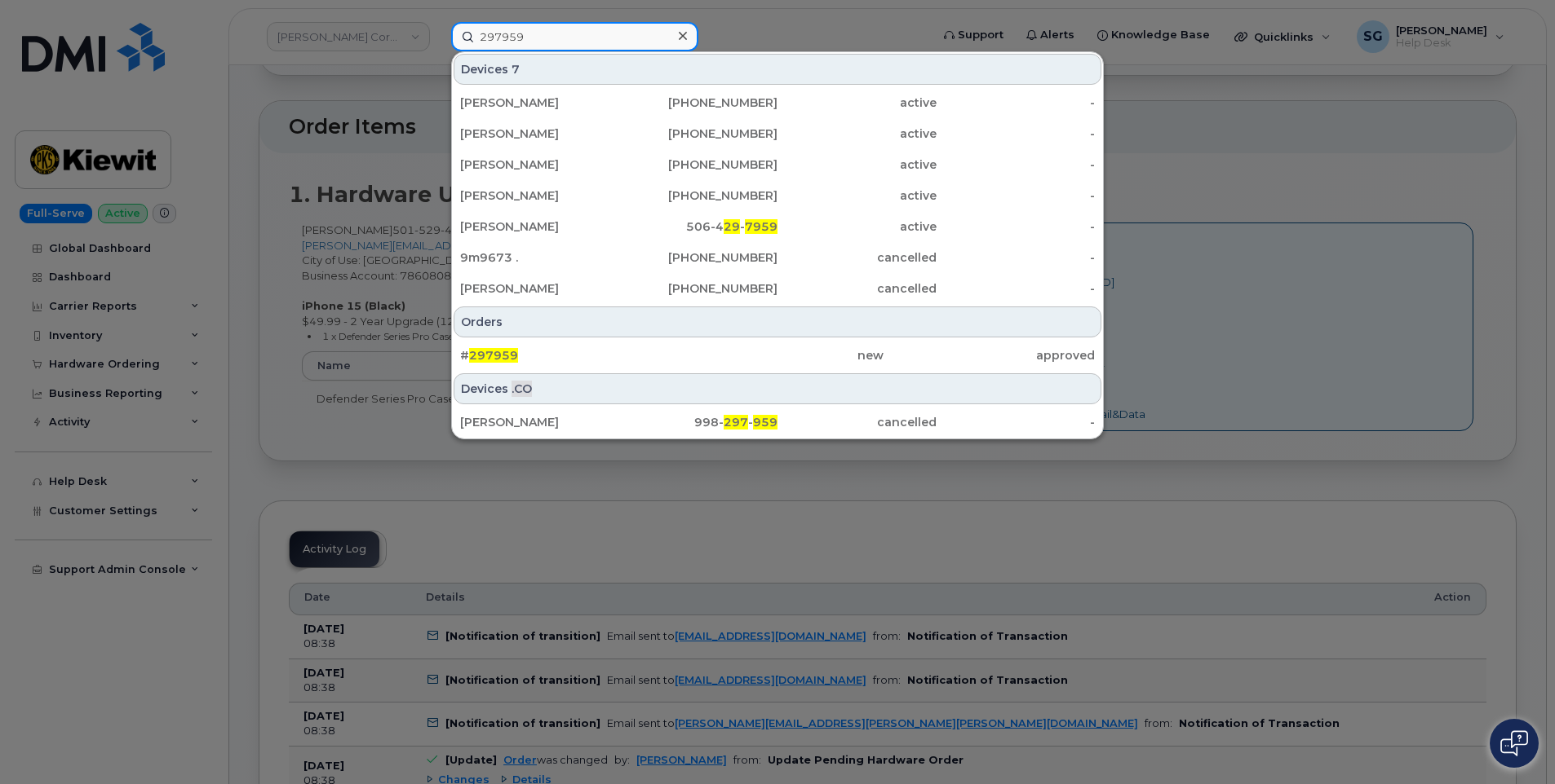
type input "297959"
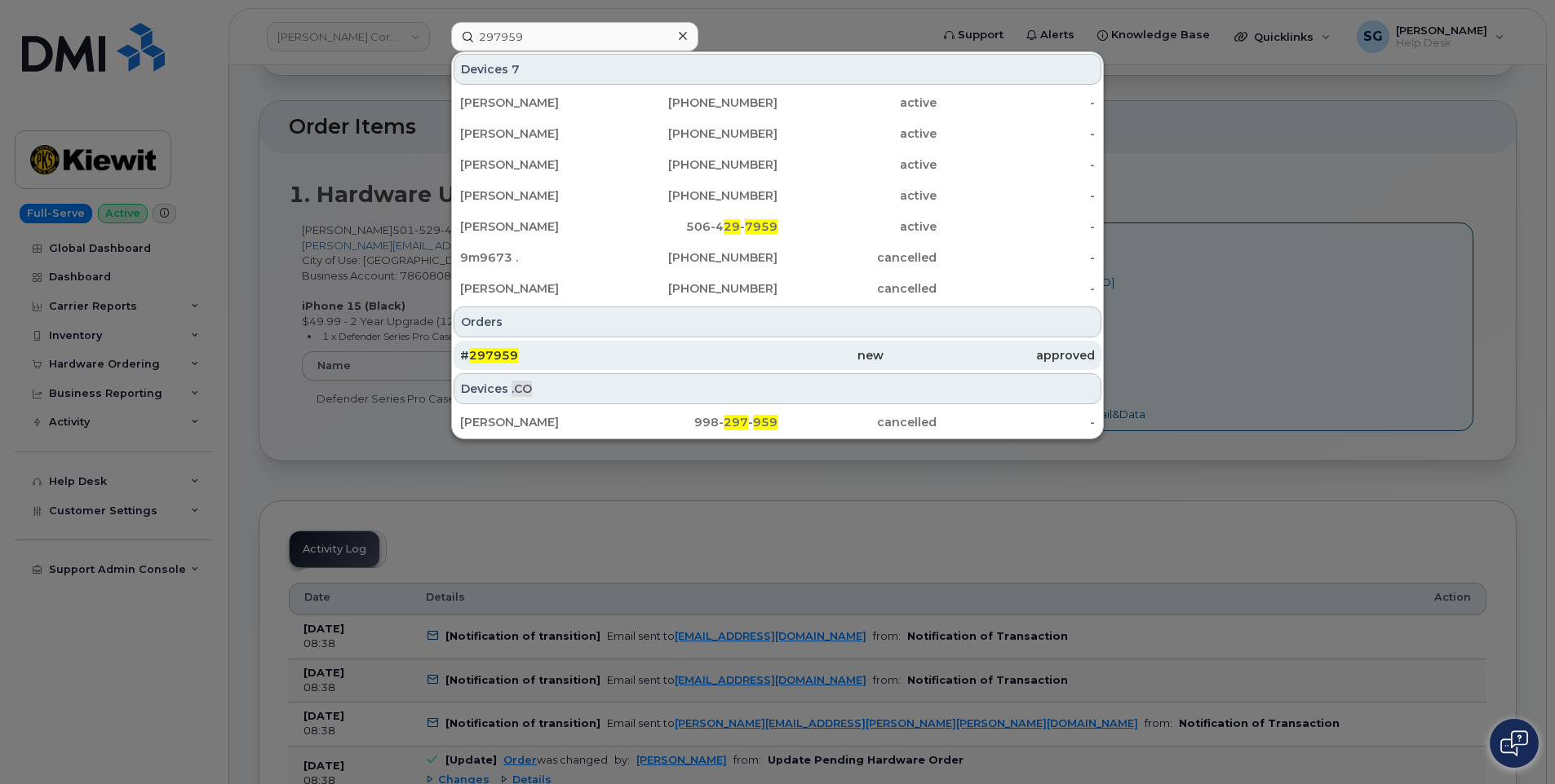
click at [712, 353] on div "new" at bounding box center [777, 356] width 211 height 17
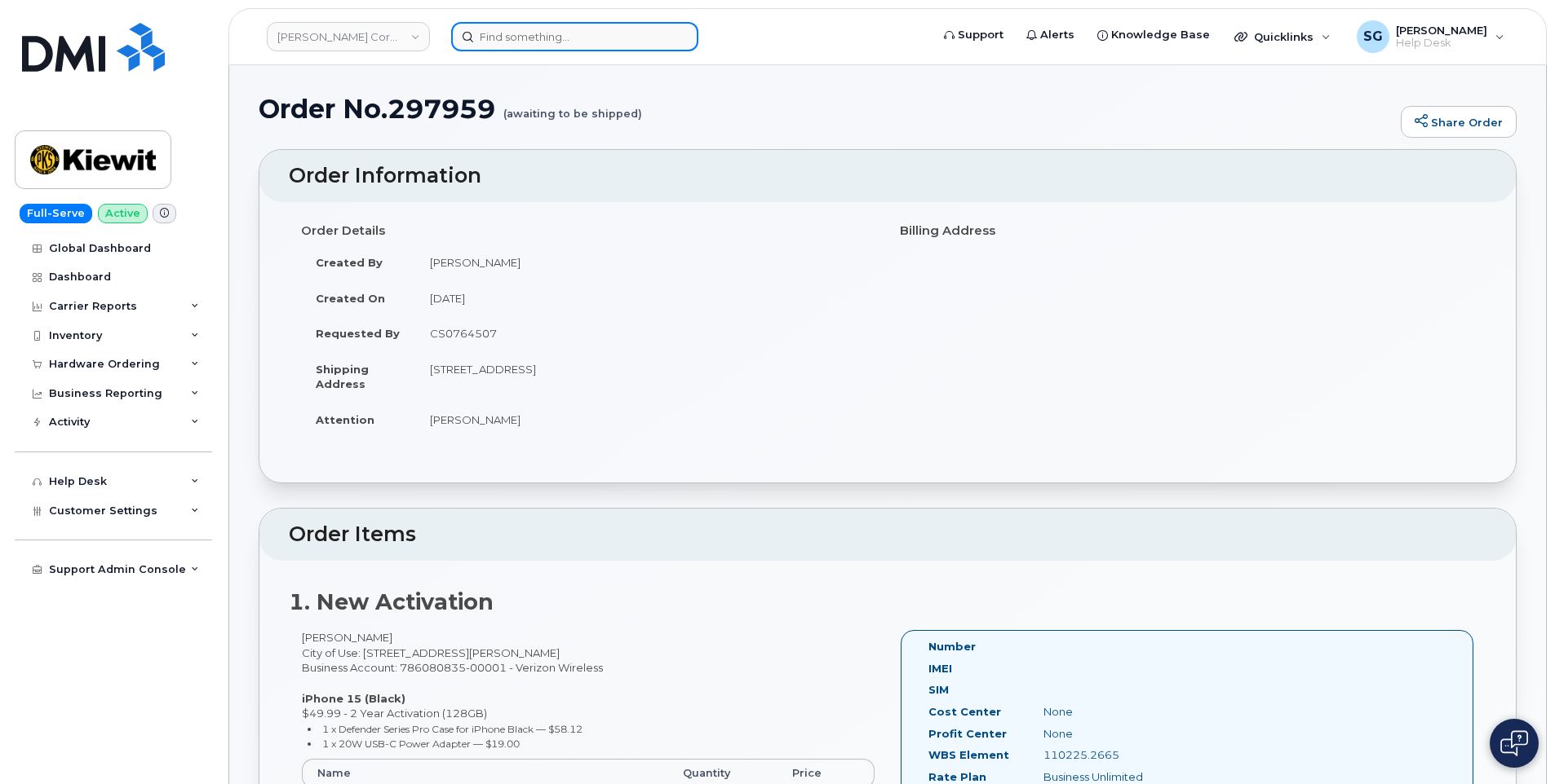
click at [616, 39] on input at bounding box center [574, 37] width 247 height 29
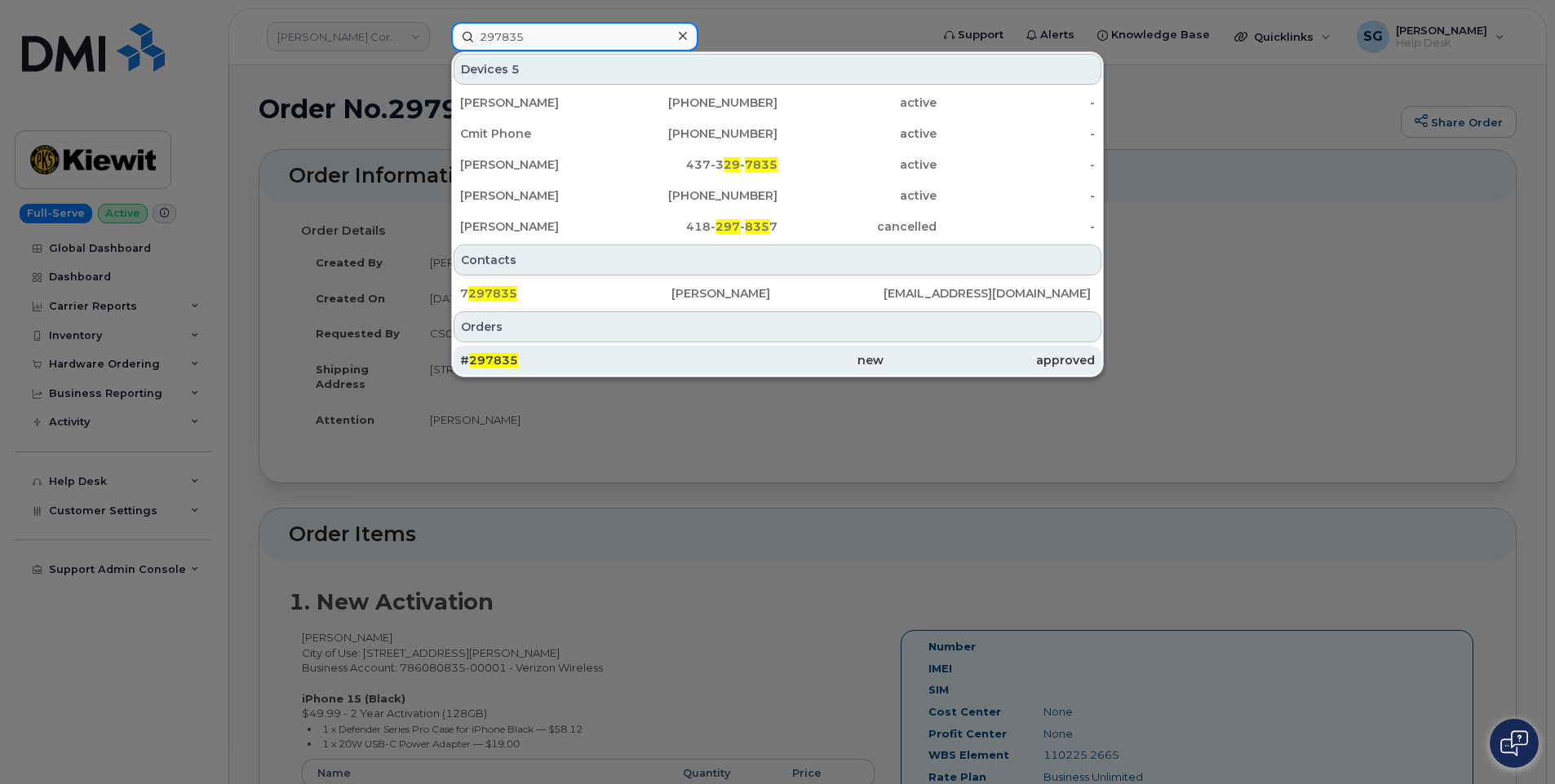
type input "297835"
click at [647, 354] on div "# 297835" at bounding box center [565, 360] width 211 height 17
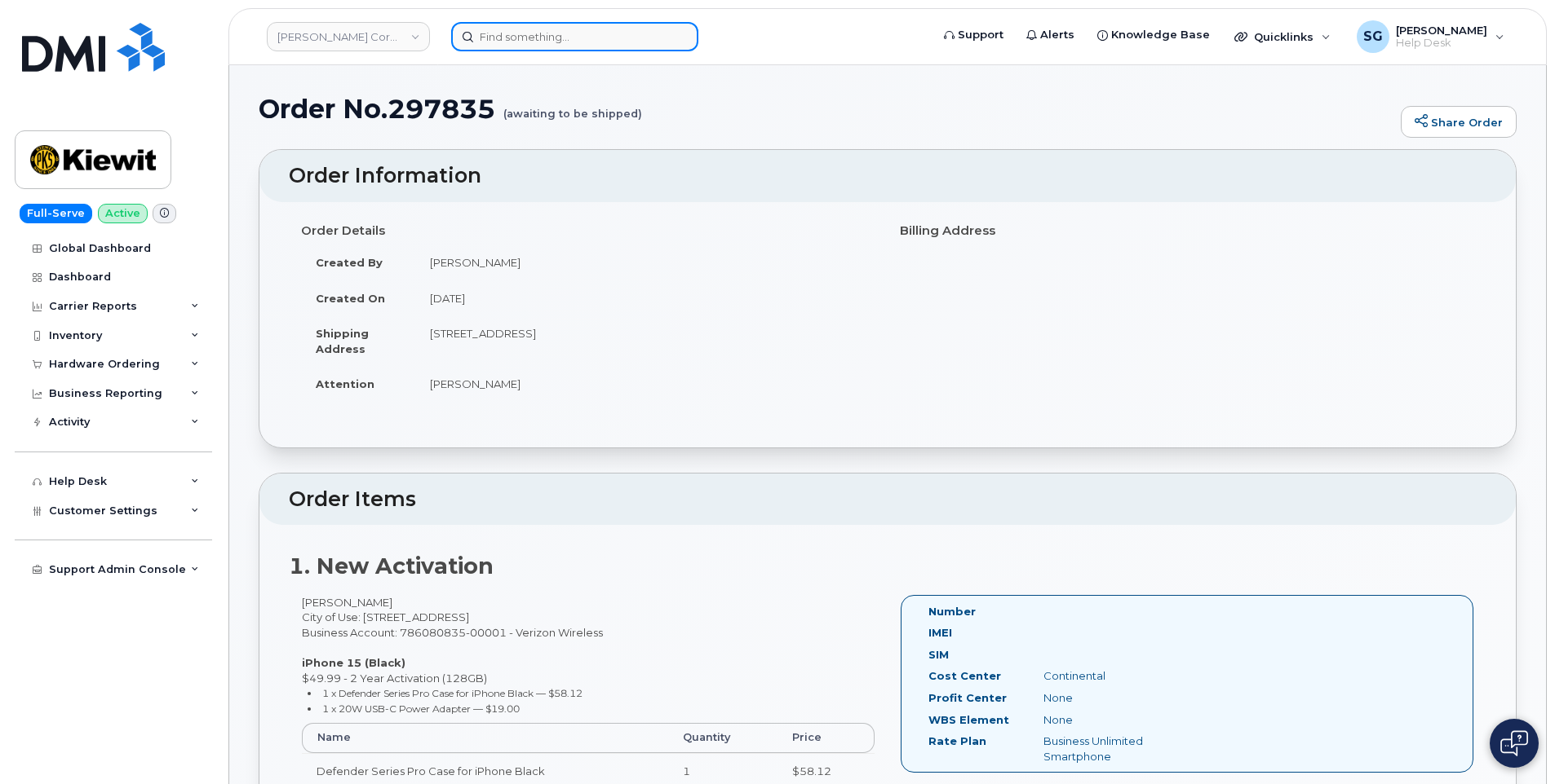
click at [523, 28] on input at bounding box center [574, 37] width 247 height 29
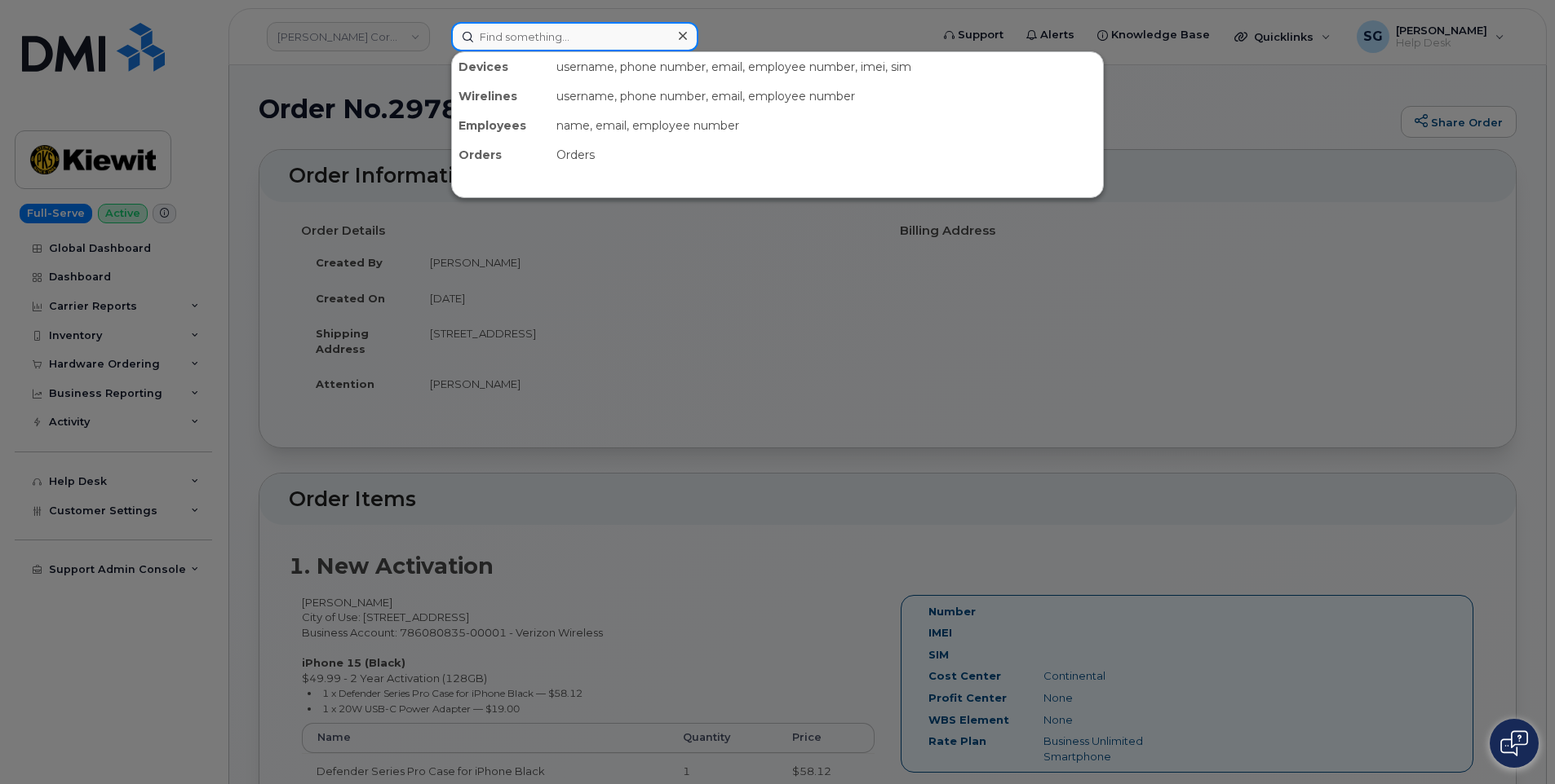
click at [606, 29] on input at bounding box center [574, 37] width 247 height 29
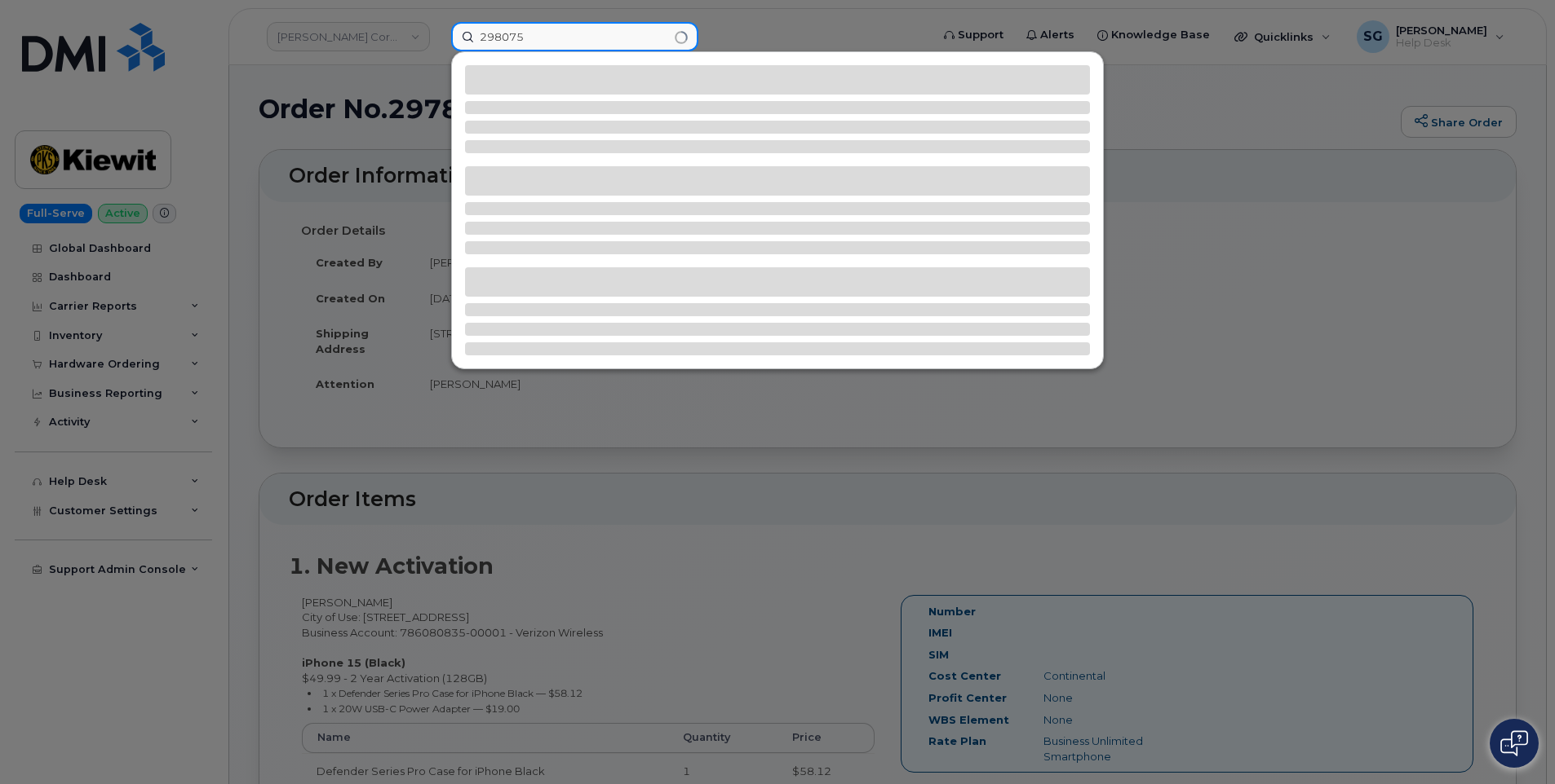
type input "298075"
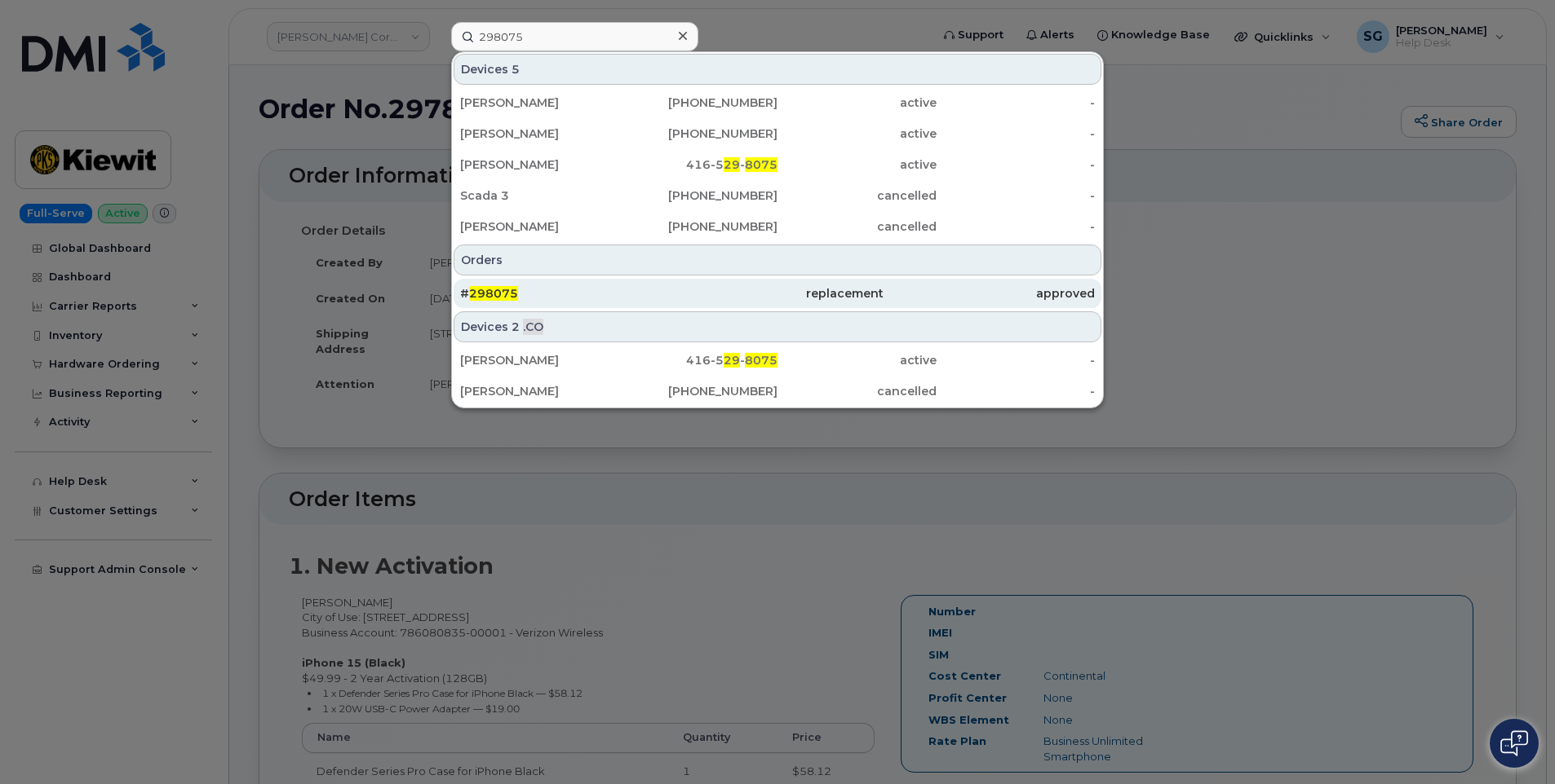
click at [754, 294] on div "replacement" at bounding box center [777, 293] width 211 height 17
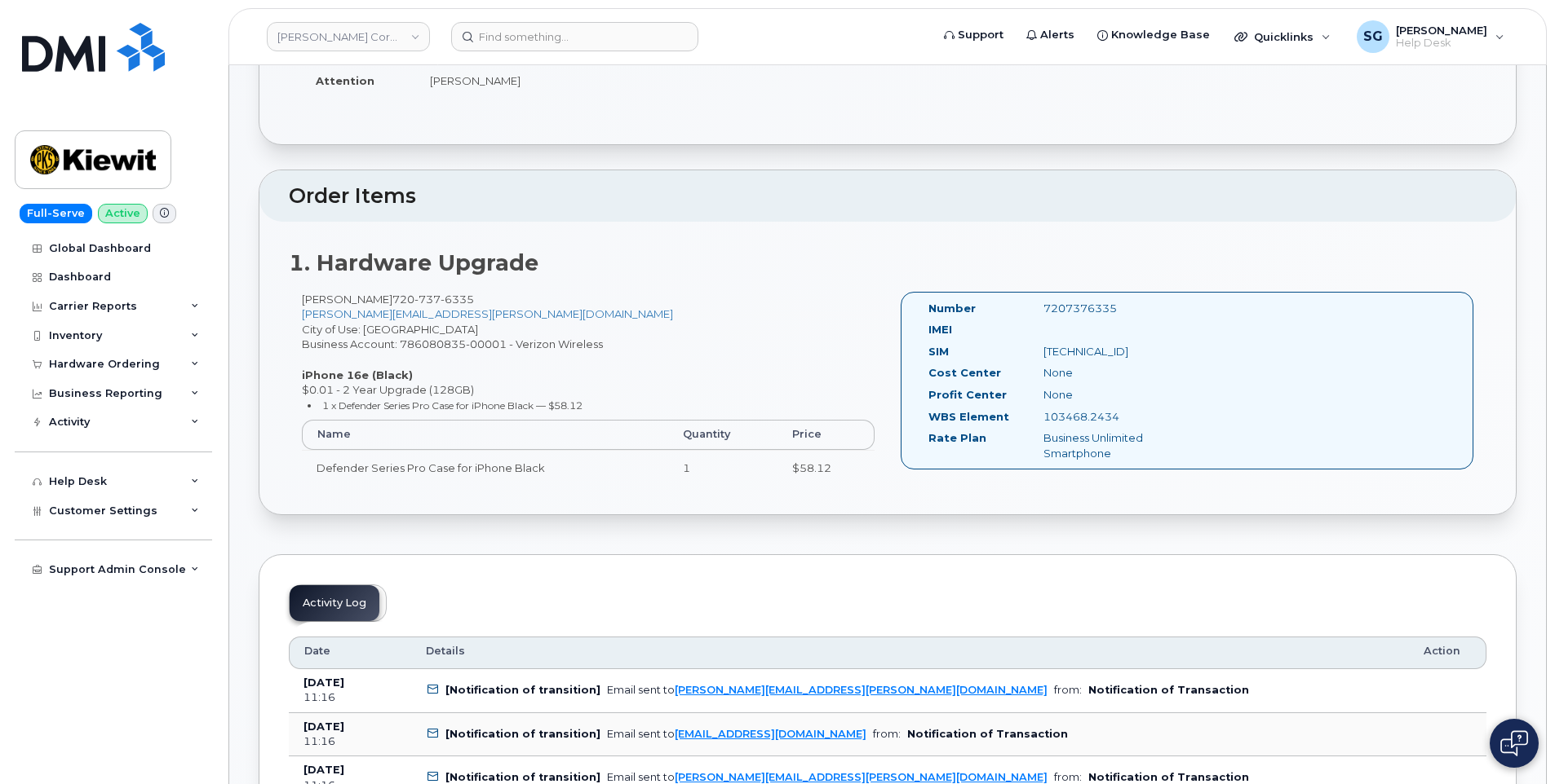
scroll to position [326, 0]
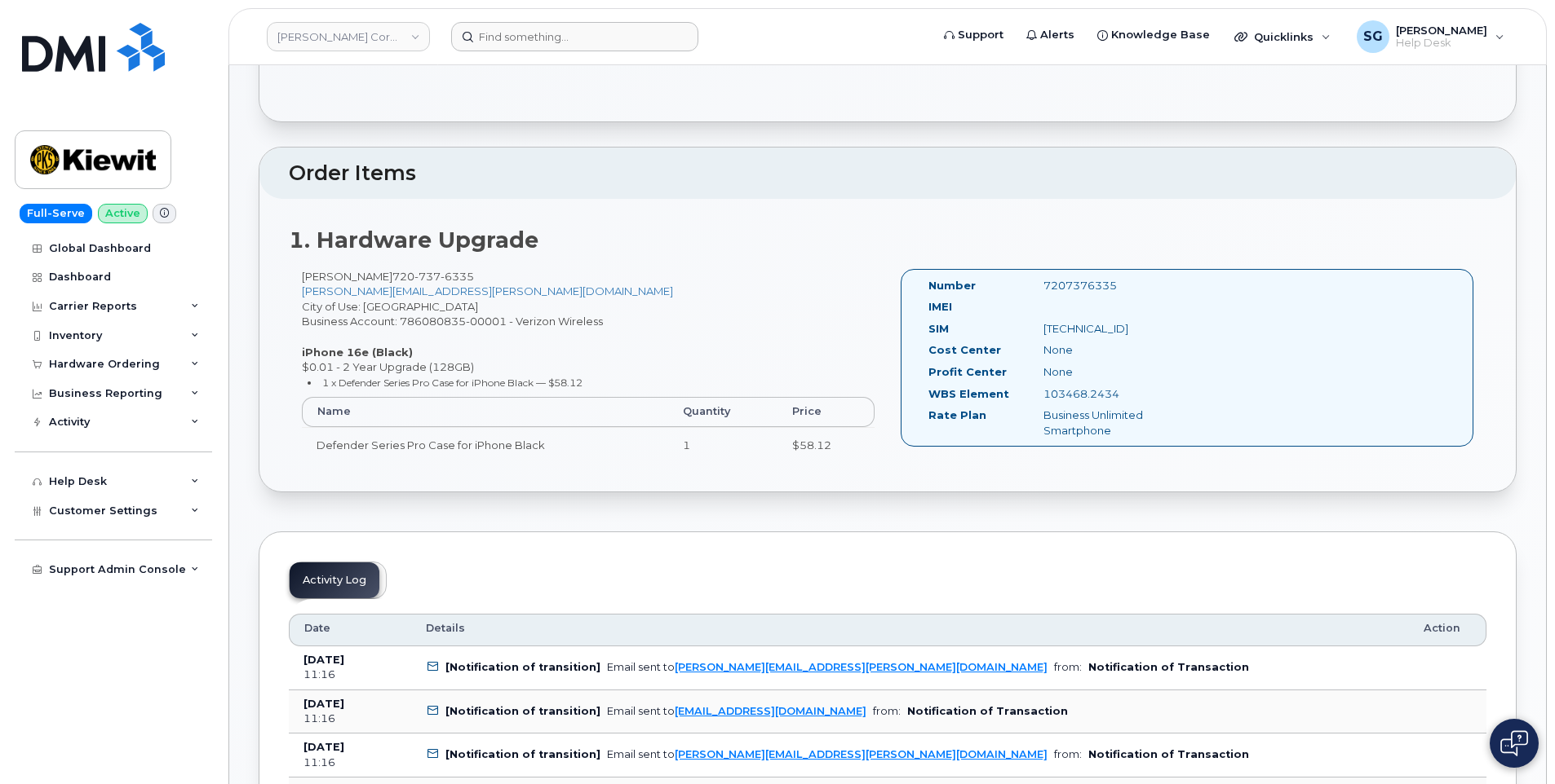
click at [631, 49] on header "[PERSON_NAME] Corporation Support Alerts Knowledge Base Quicklinks Suspend / Ca…" at bounding box center [887, 36] width 1318 height 57
click at [627, 42] on input at bounding box center [574, 37] width 247 height 29
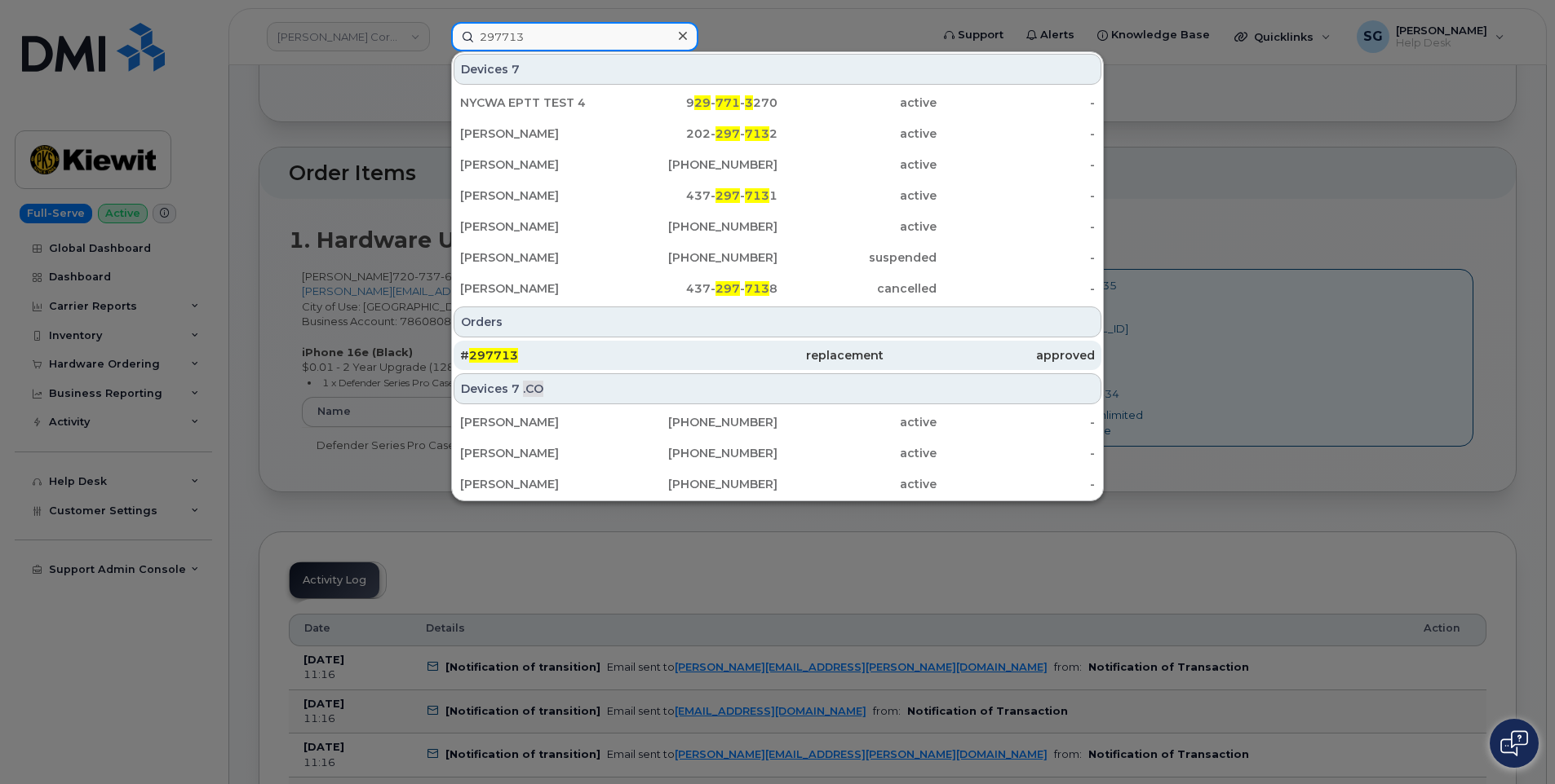
type input "297713"
click at [683, 341] on link "# 297713 replacement approved" at bounding box center [778, 356] width 647 height 29
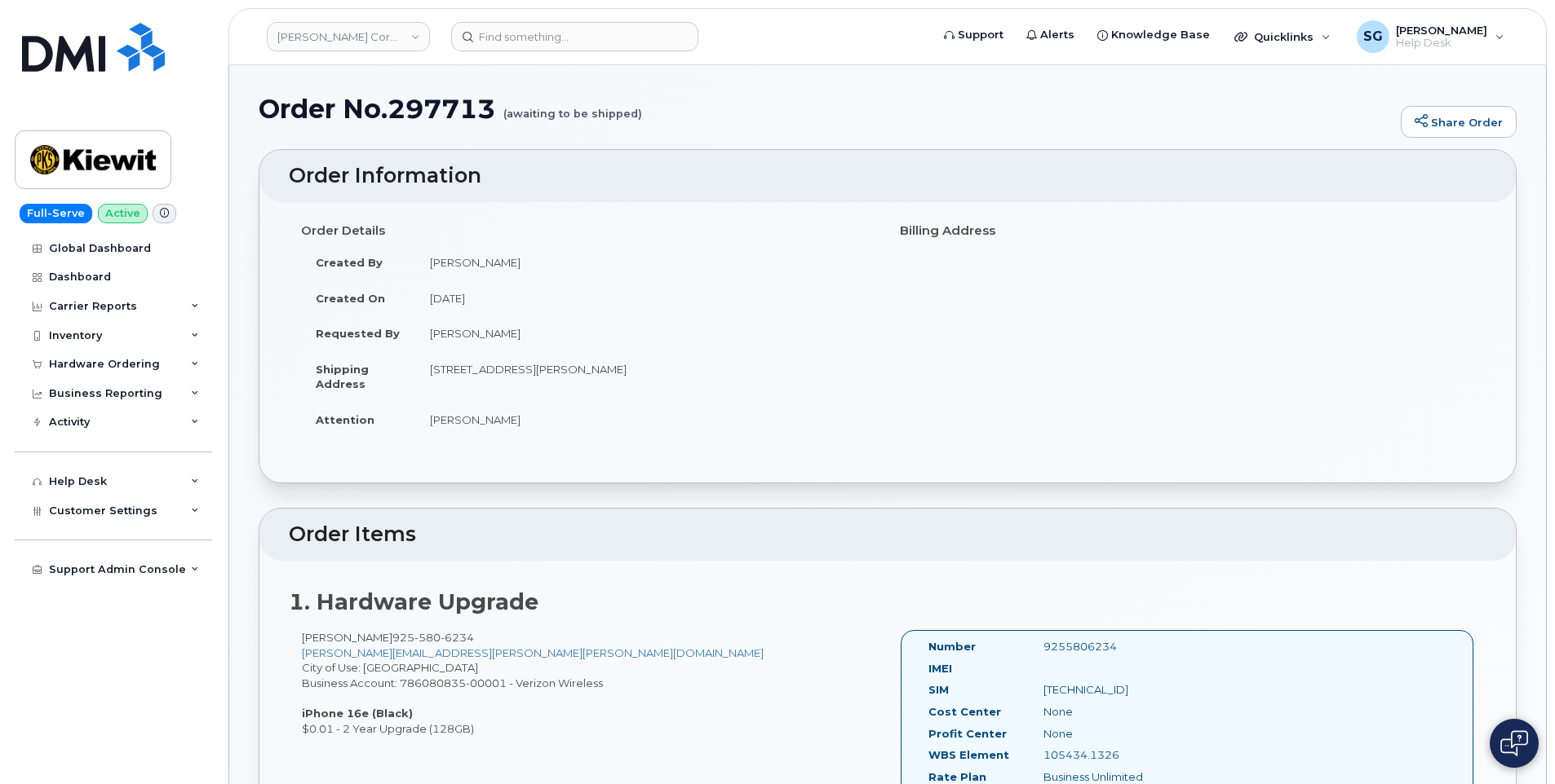
scroll to position [163, 0]
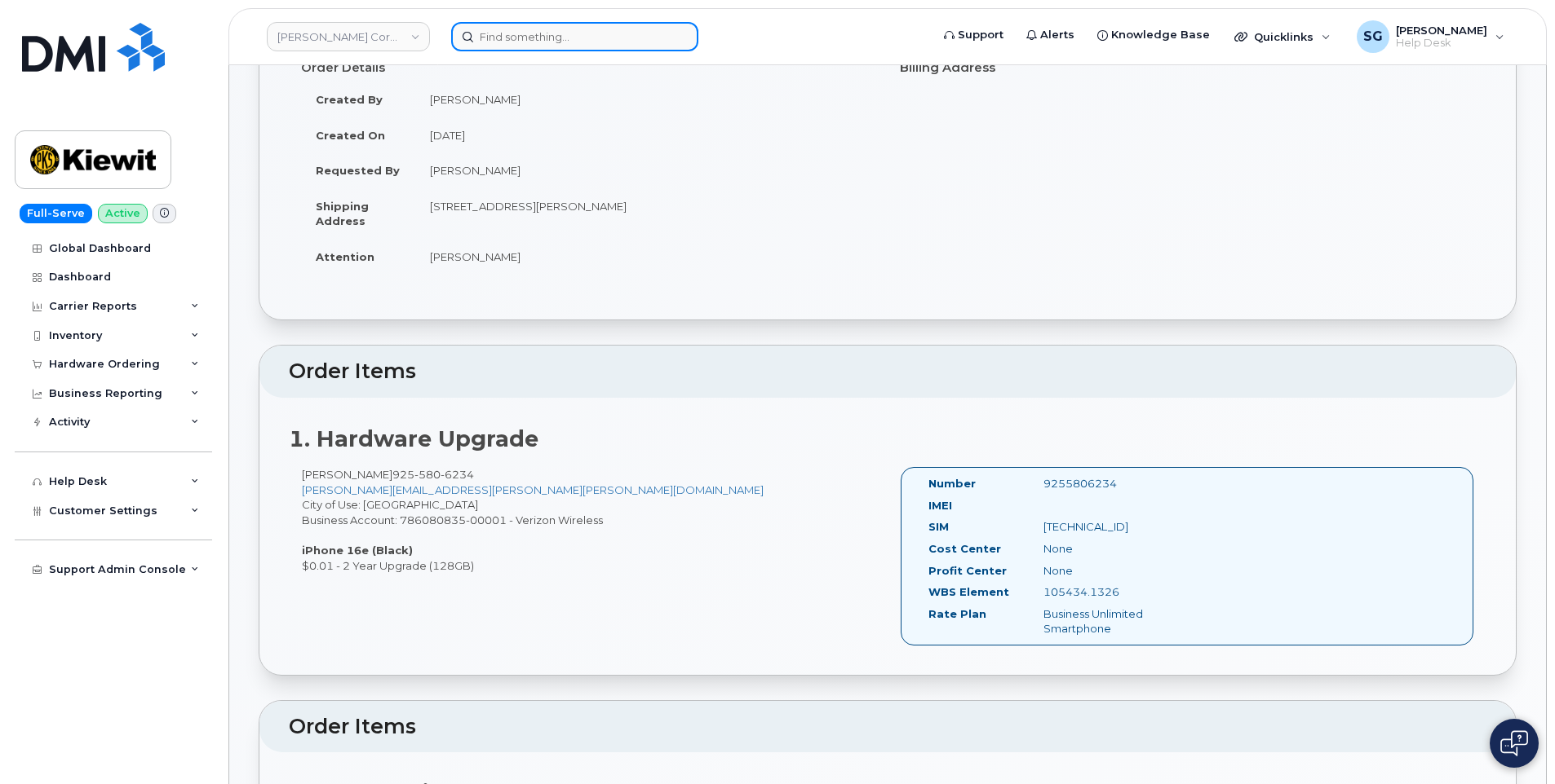
click at [593, 23] on input at bounding box center [574, 37] width 247 height 29
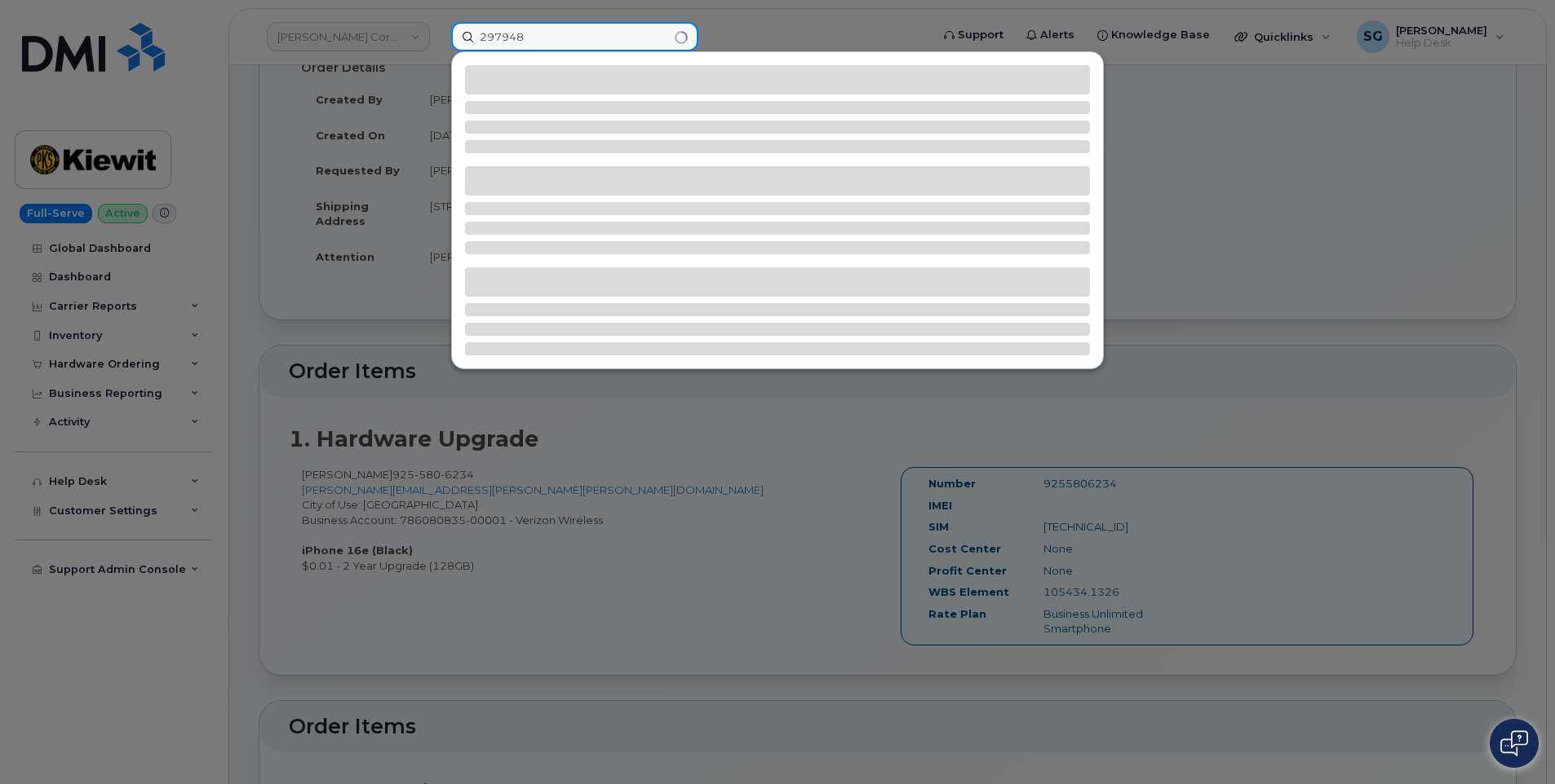
type input "297948"
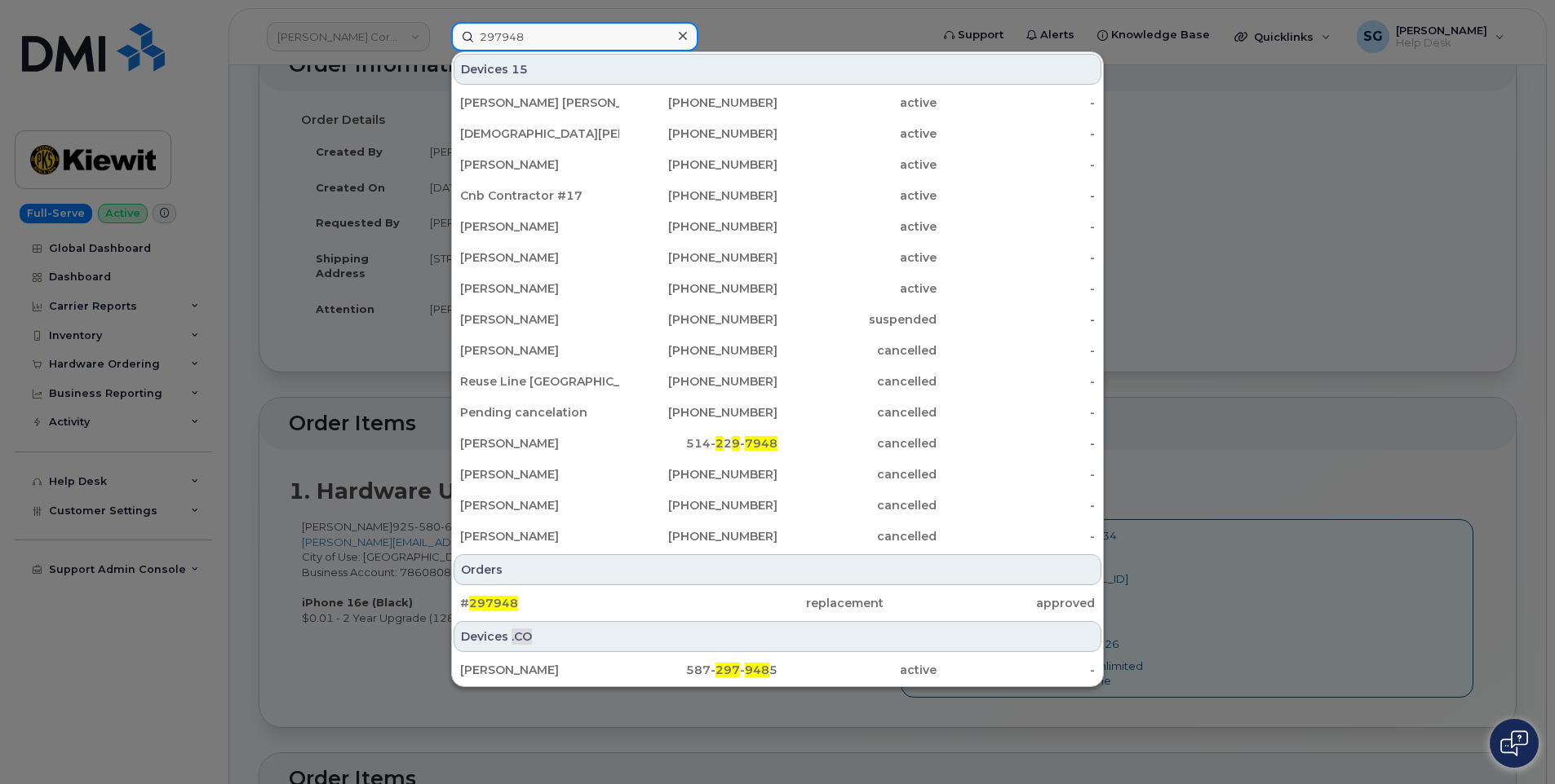
scroll to position [82, 0]
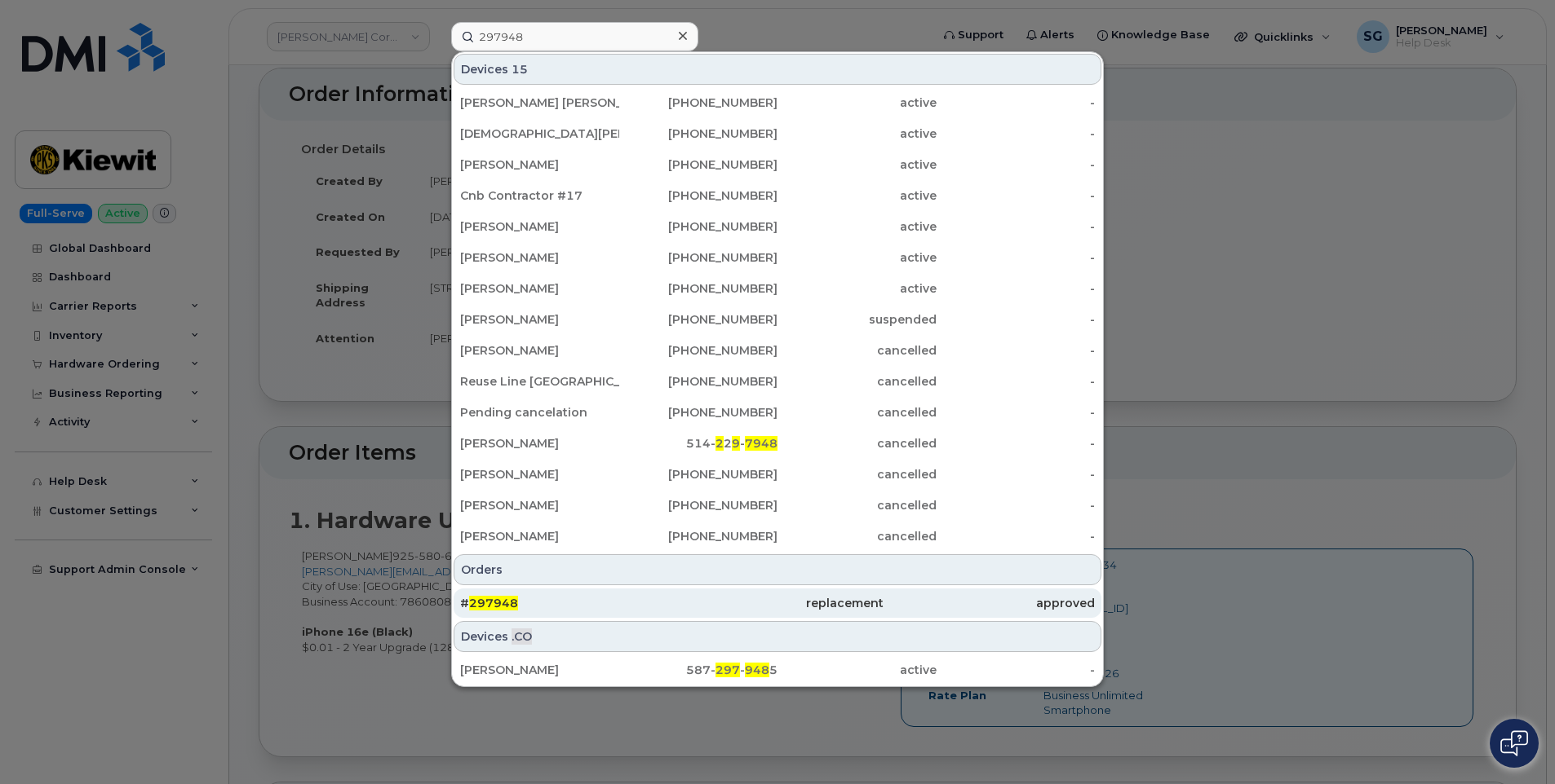
click at [668, 601] on div "# 297948" at bounding box center [565, 603] width 211 height 17
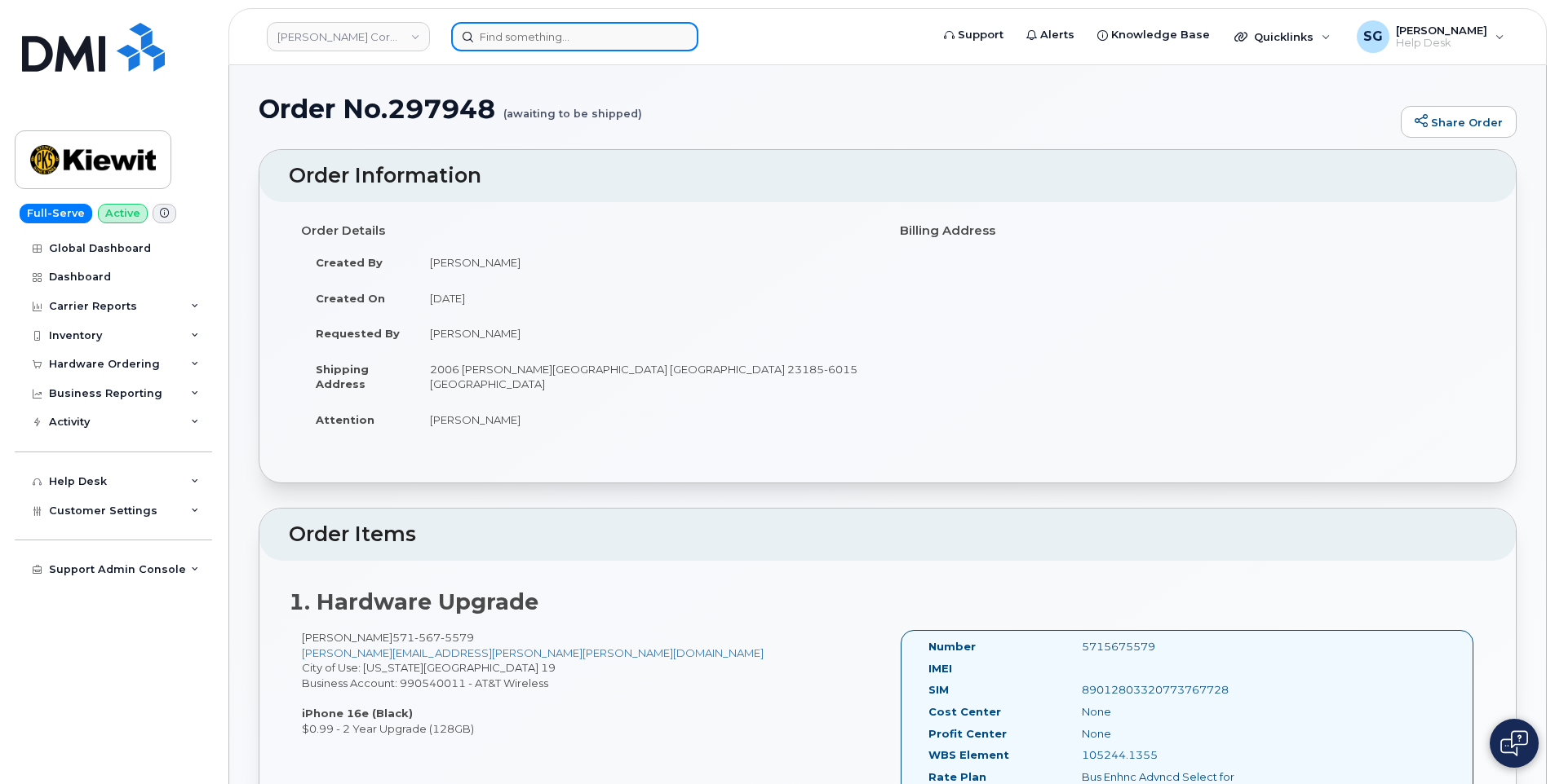
click at [588, 35] on input at bounding box center [574, 37] width 247 height 29
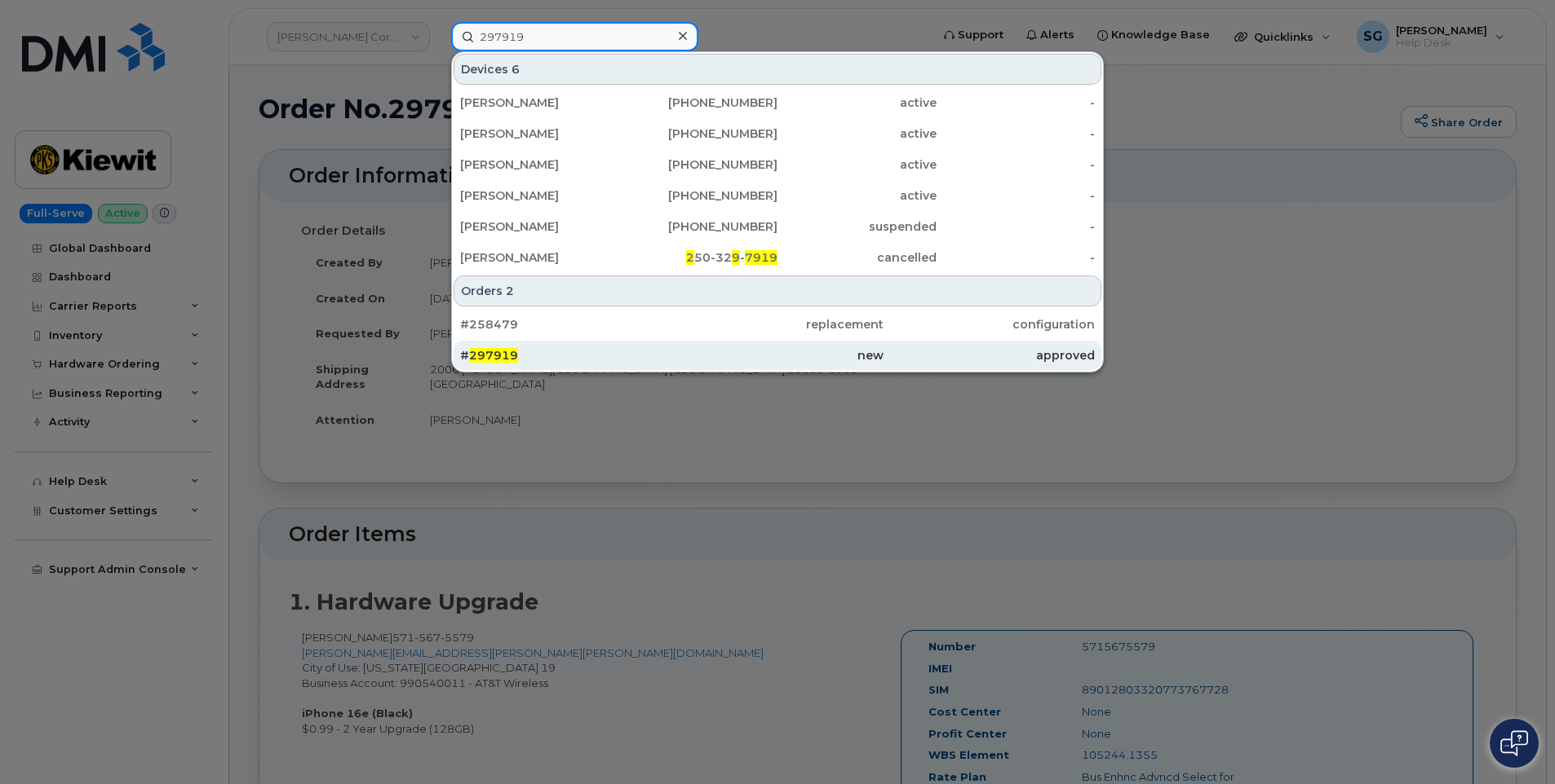
type input "297919"
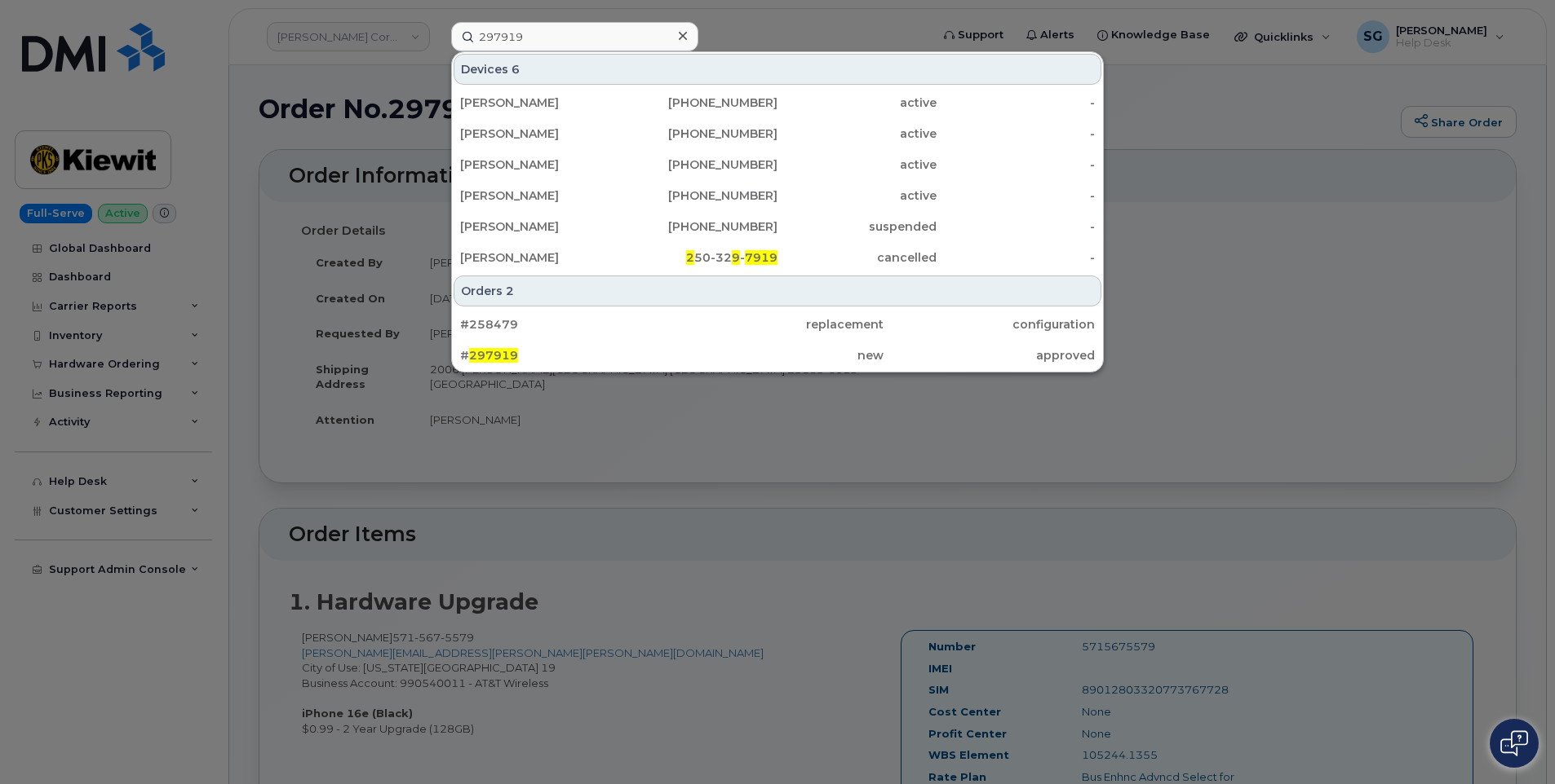
drag, startPoint x: 561, startPoint y: 354, endPoint x: 1462, endPoint y: 418, distance: 903.3
click at [561, 354] on div "# 297919" at bounding box center [565, 356] width 211 height 17
